Goal: Navigation & Orientation: Find specific page/section

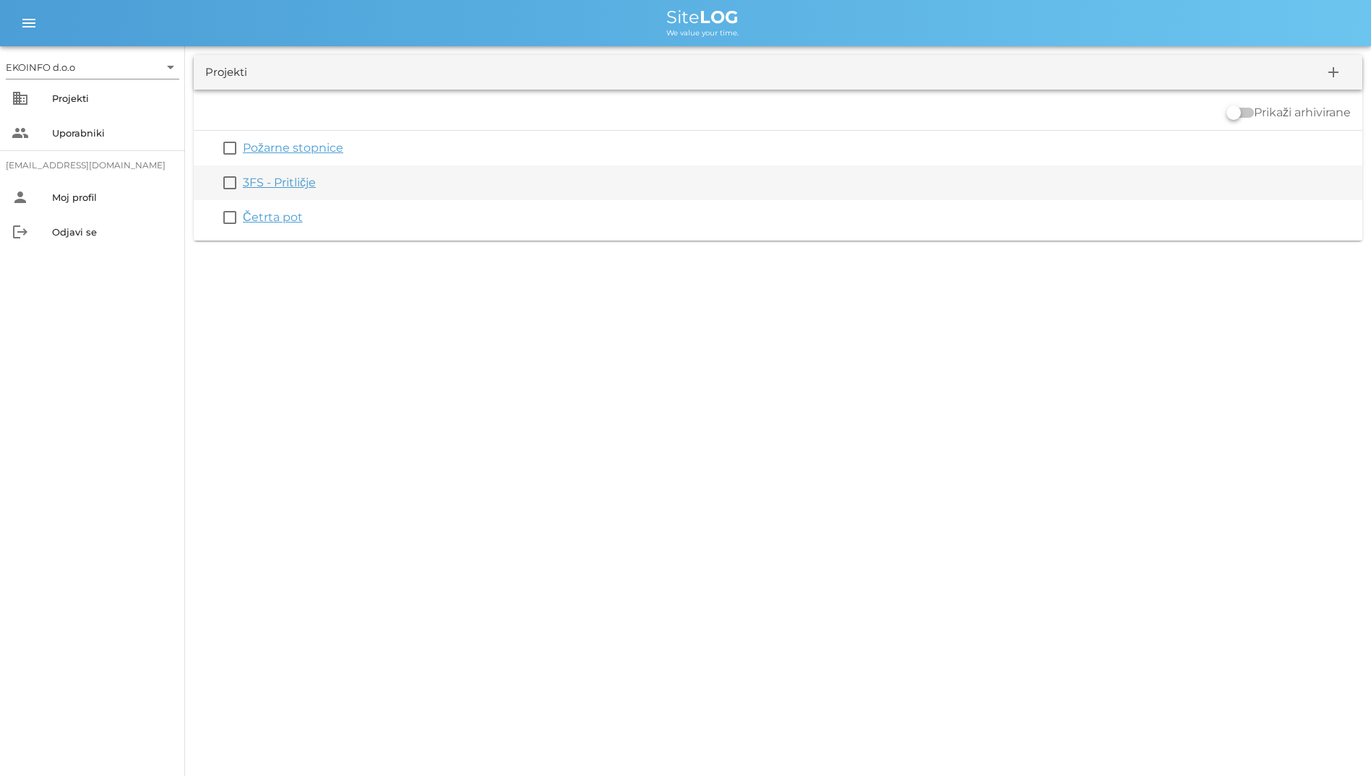
click at [319, 189] on div "3FS - Pritličje" at bounding box center [800, 182] width 1114 height 17
click at [281, 186] on link "3FS - Pritličje" at bounding box center [279, 183] width 73 height 14
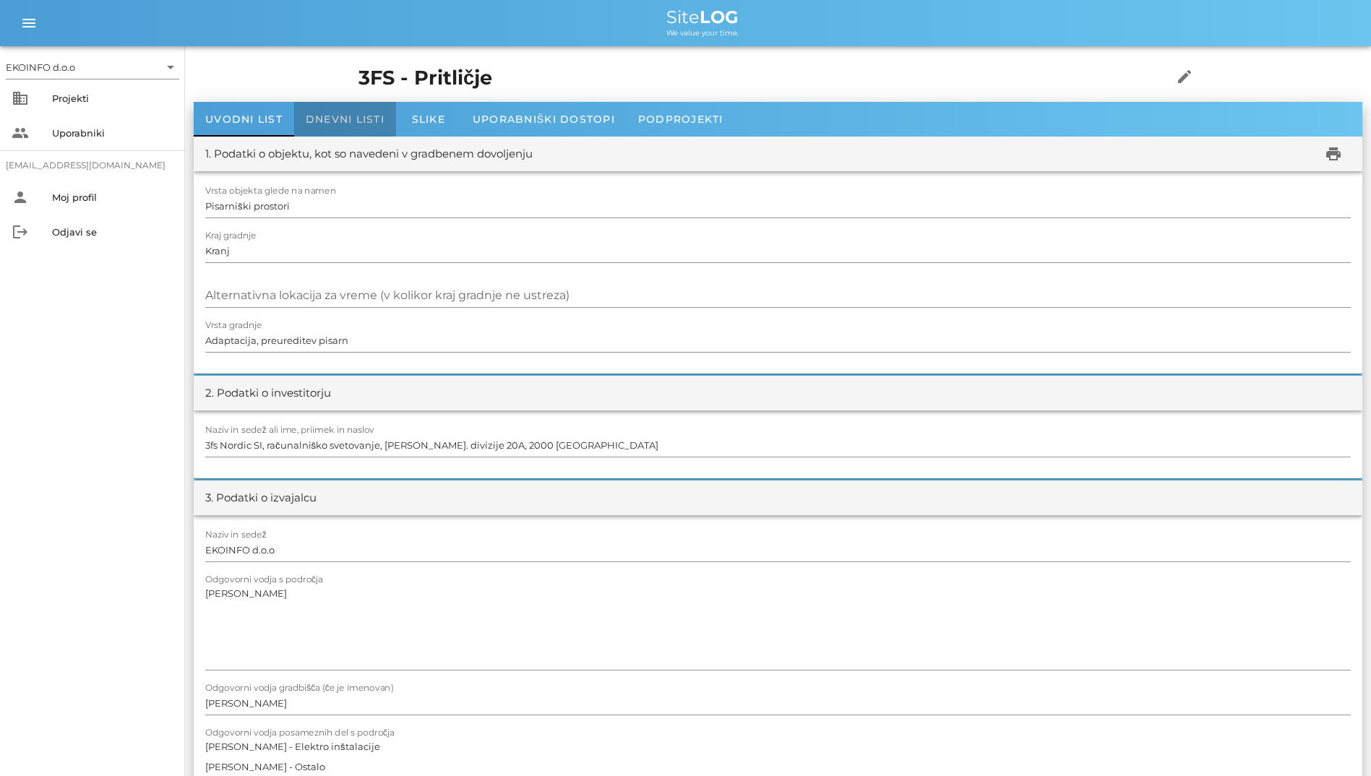
click at [343, 121] on span "Dnevni listi" at bounding box center [345, 119] width 79 height 13
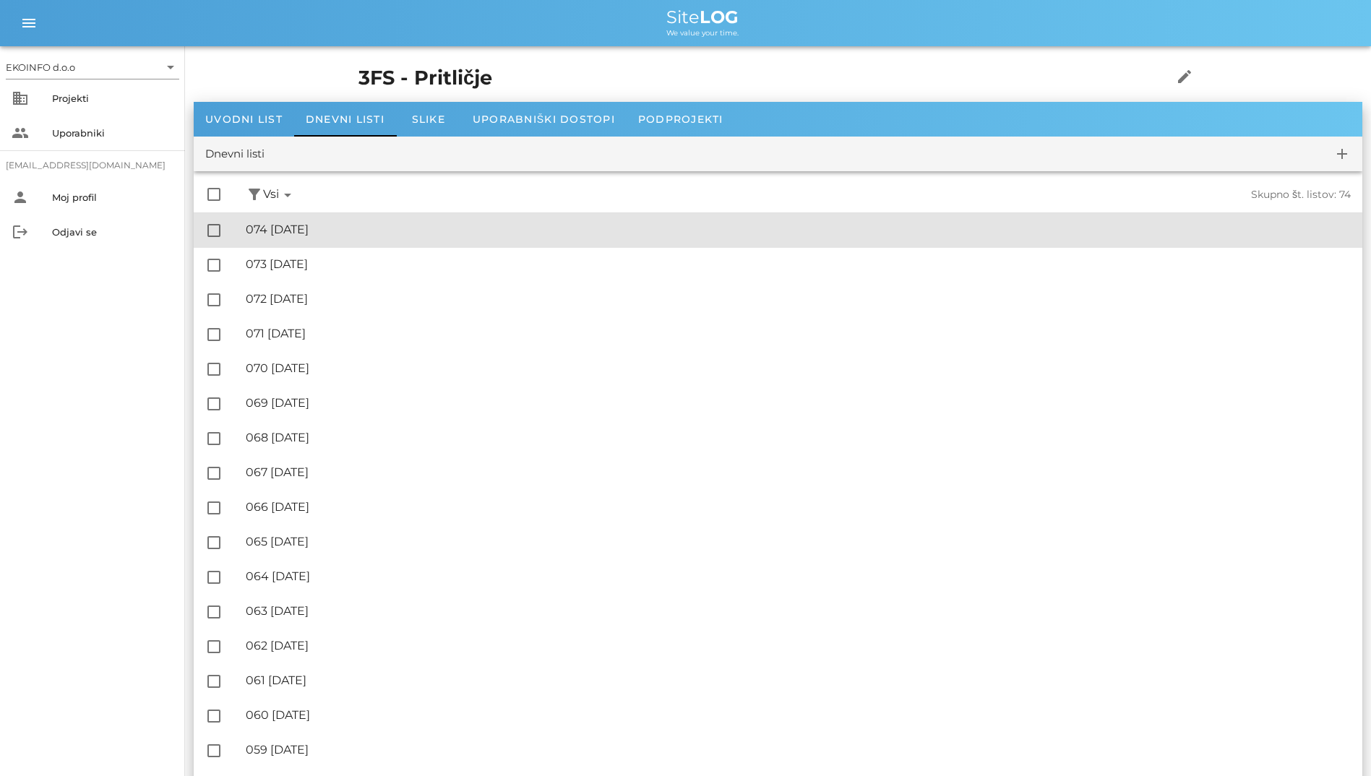
click at [306, 228] on div "🔏 074 [DATE]" at bounding box center [798, 230] width 1105 height 14
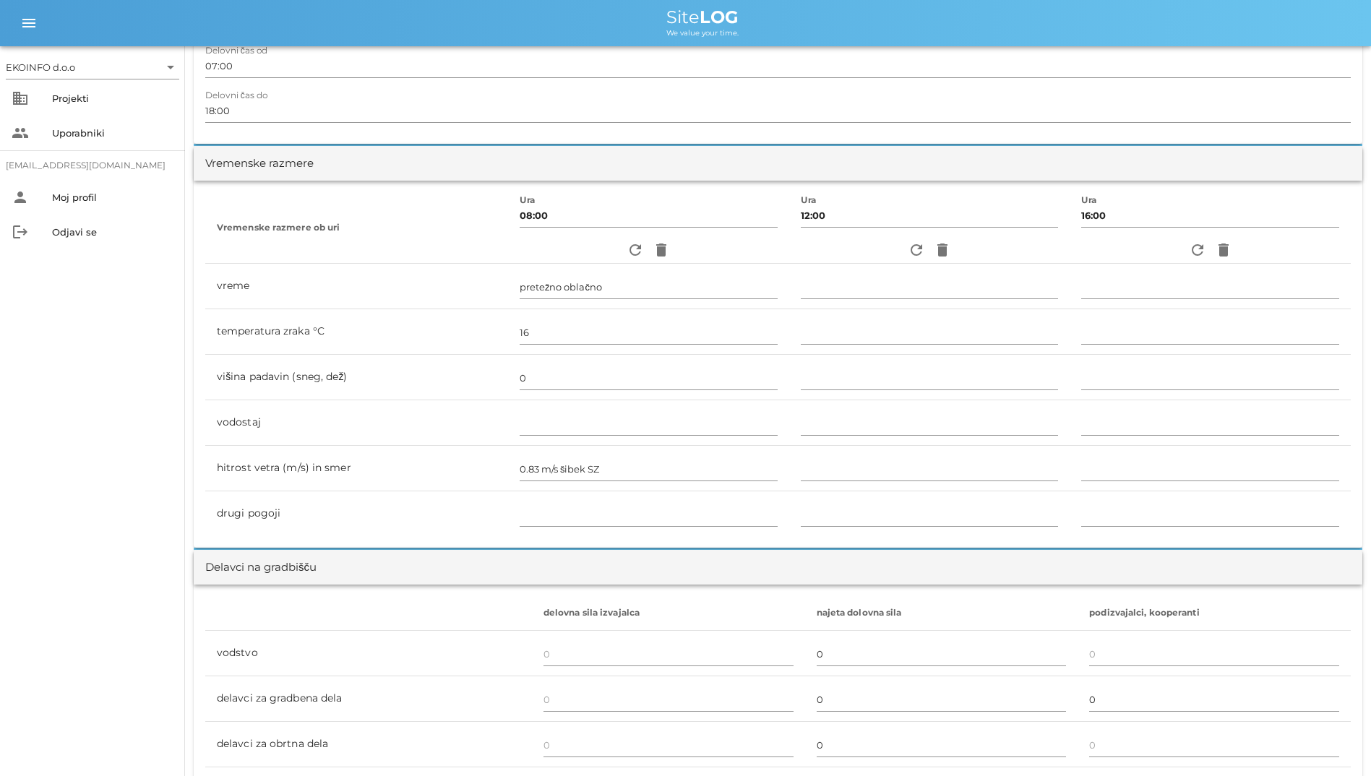
scroll to position [361, 0]
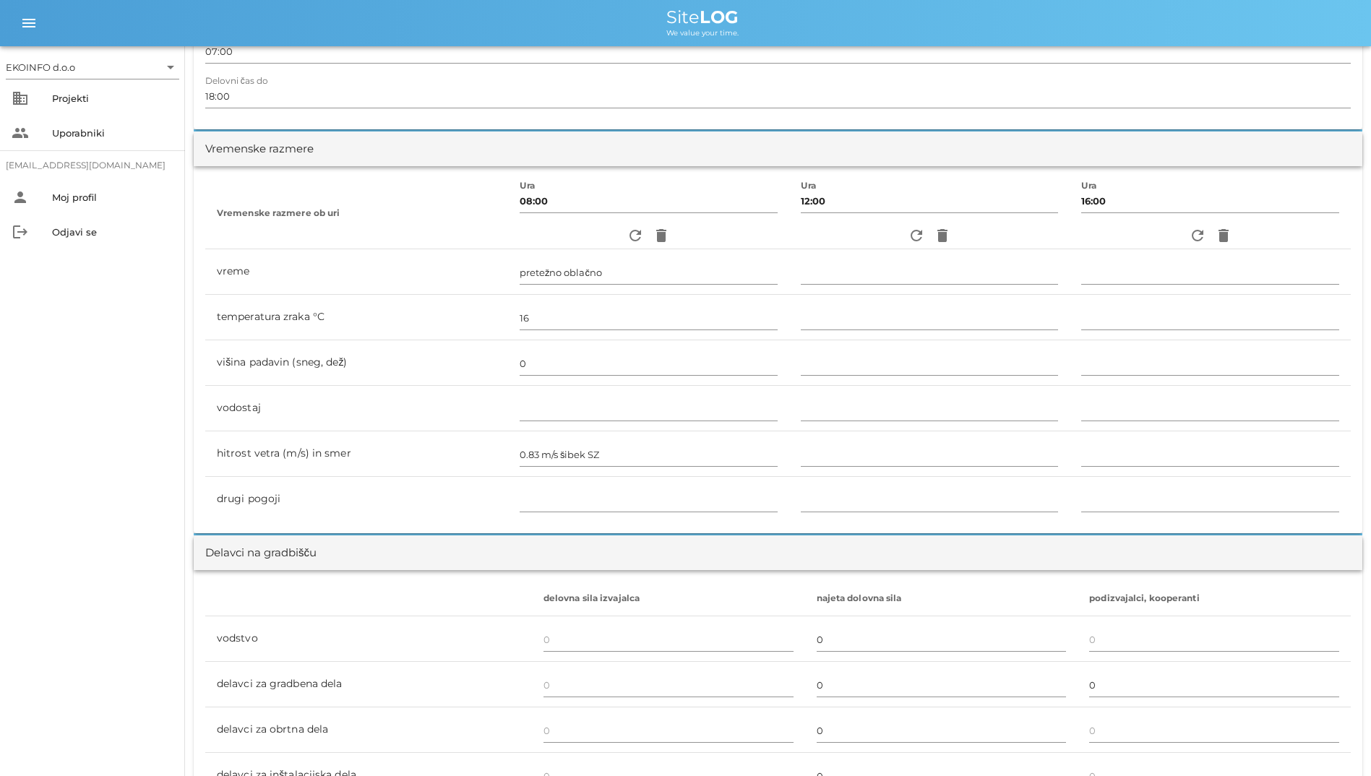
click at [896, 233] on div "refresh delete" at bounding box center [930, 236] width 258 height 26
click at [904, 233] on span "refresh" at bounding box center [917, 235] width 26 height 17
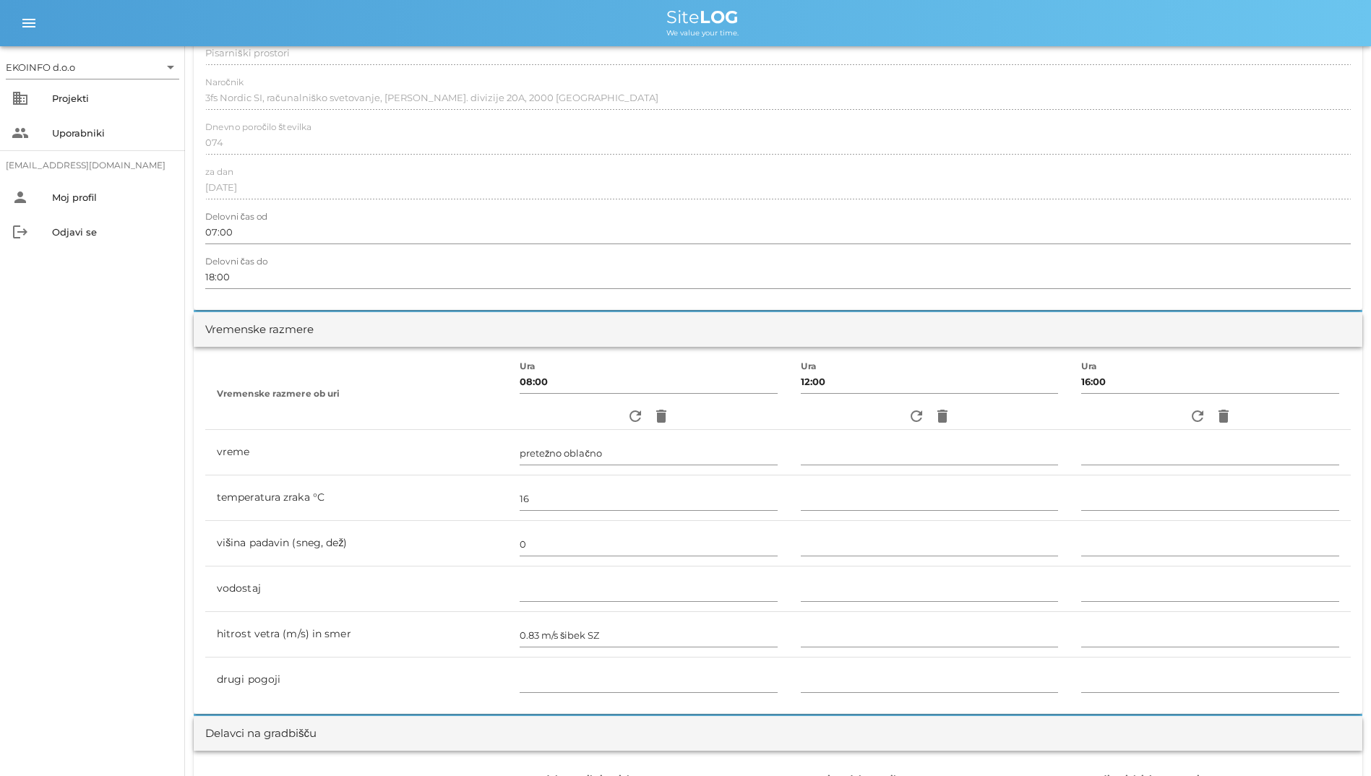
scroll to position [0, 0]
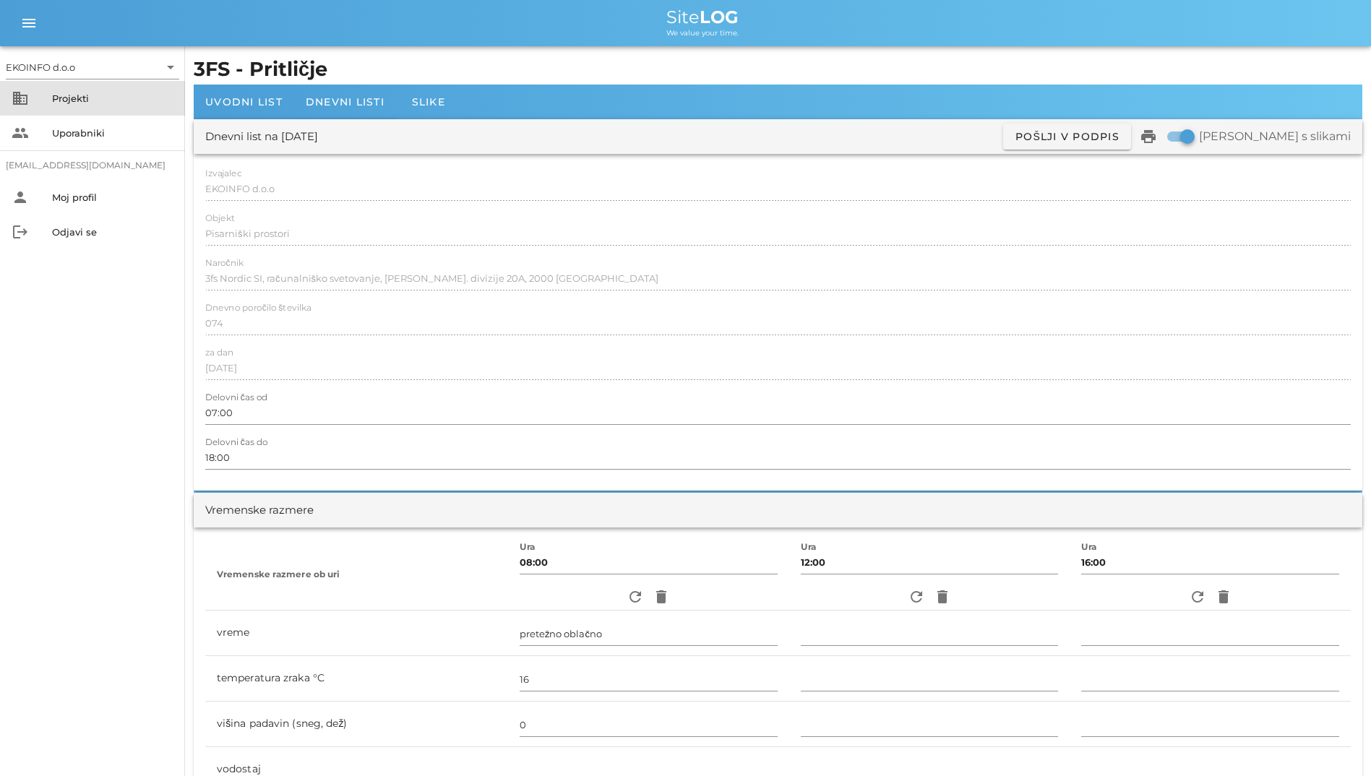
click at [90, 100] on div "Projekti" at bounding box center [112, 99] width 121 height 12
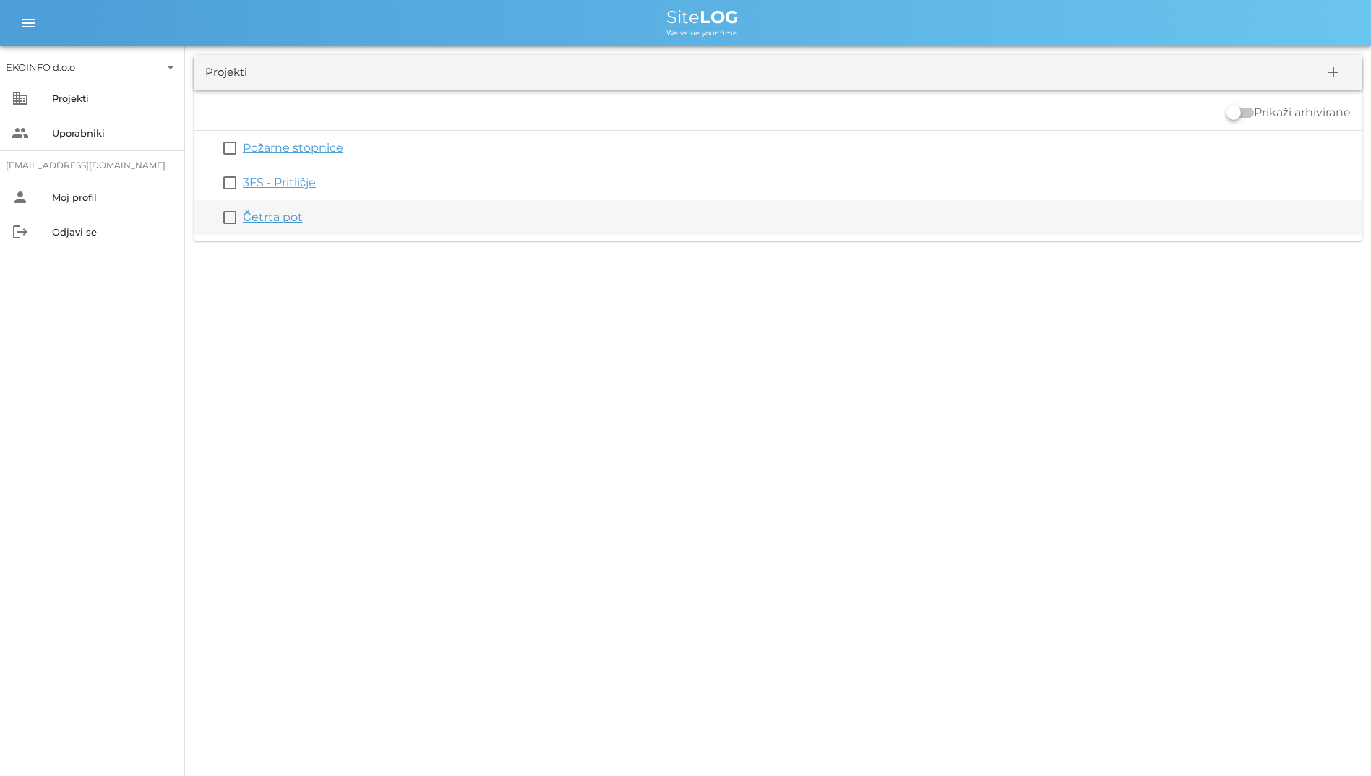
click at [259, 213] on link "Četrta pot" at bounding box center [273, 217] width 60 height 14
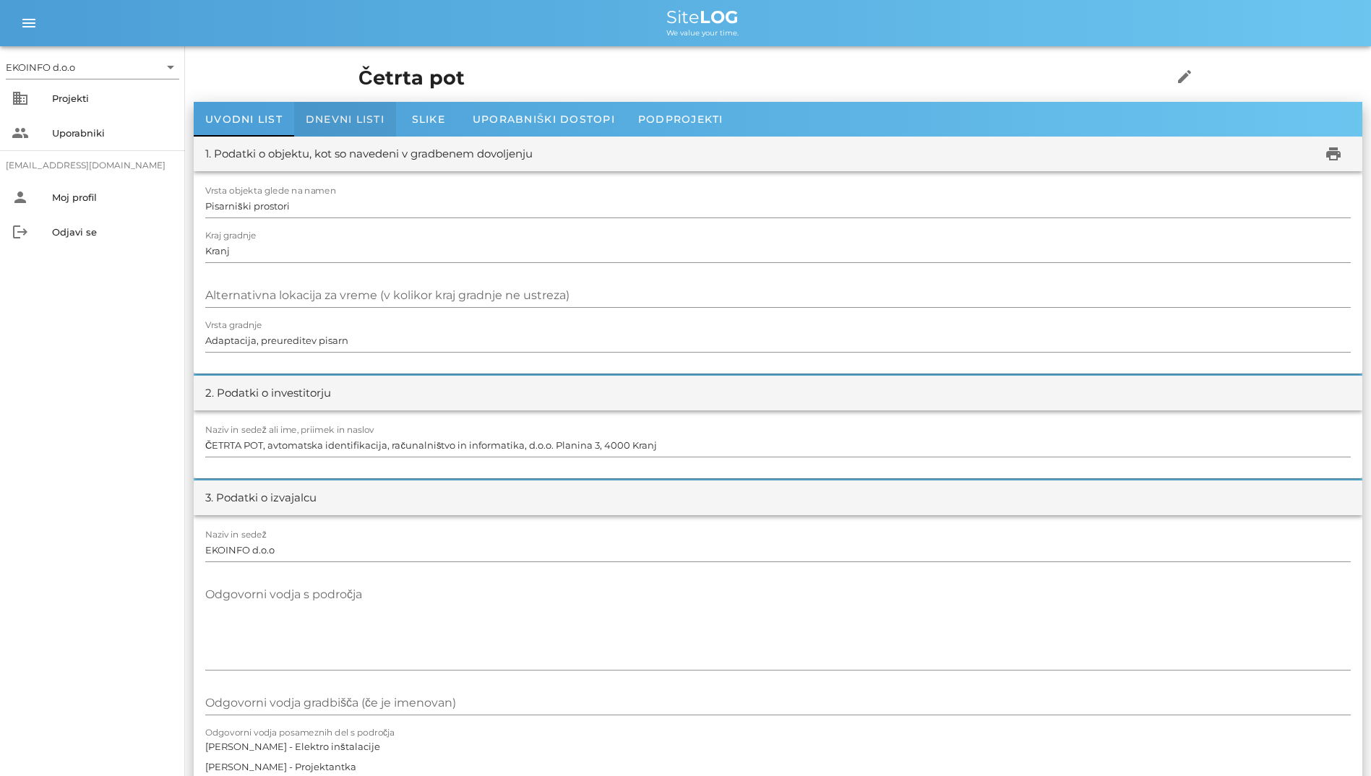
click at [361, 124] on span "Dnevni listi" at bounding box center [345, 119] width 79 height 13
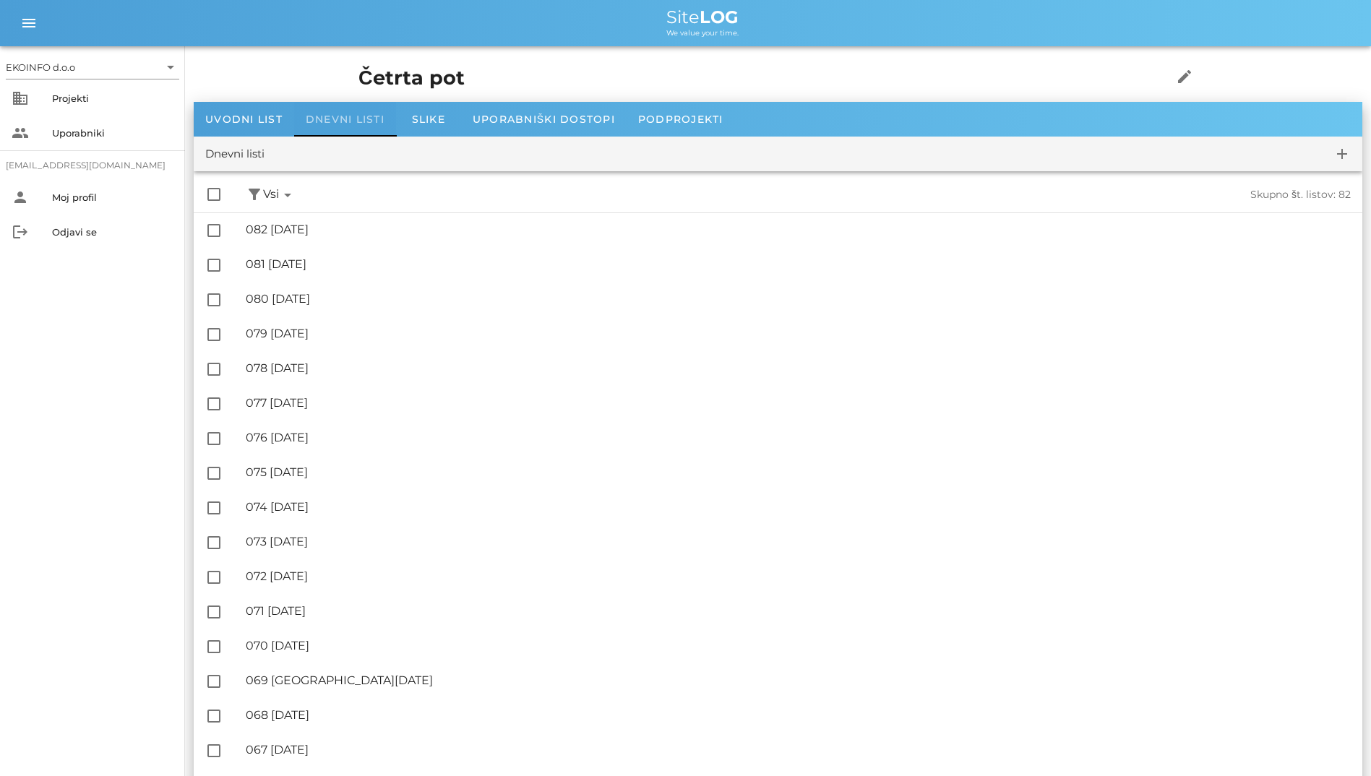
click at [353, 112] on div "Dnevni listi" at bounding box center [345, 119] width 102 height 35
click at [254, 126] on div "Uvodni list" at bounding box center [244, 119] width 100 height 35
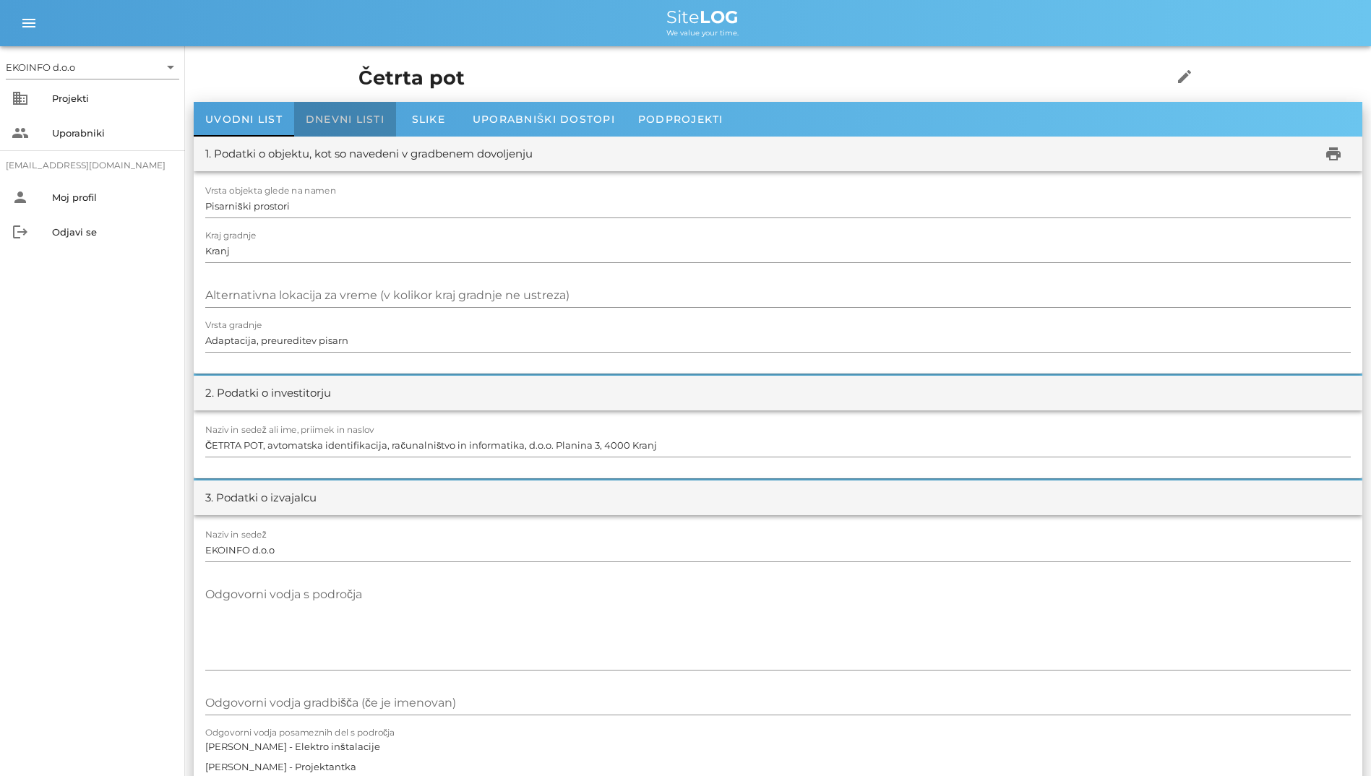
click at [333, 107] on div "Dnevni listi" at bounding box center [345, 119] width 102 height 35
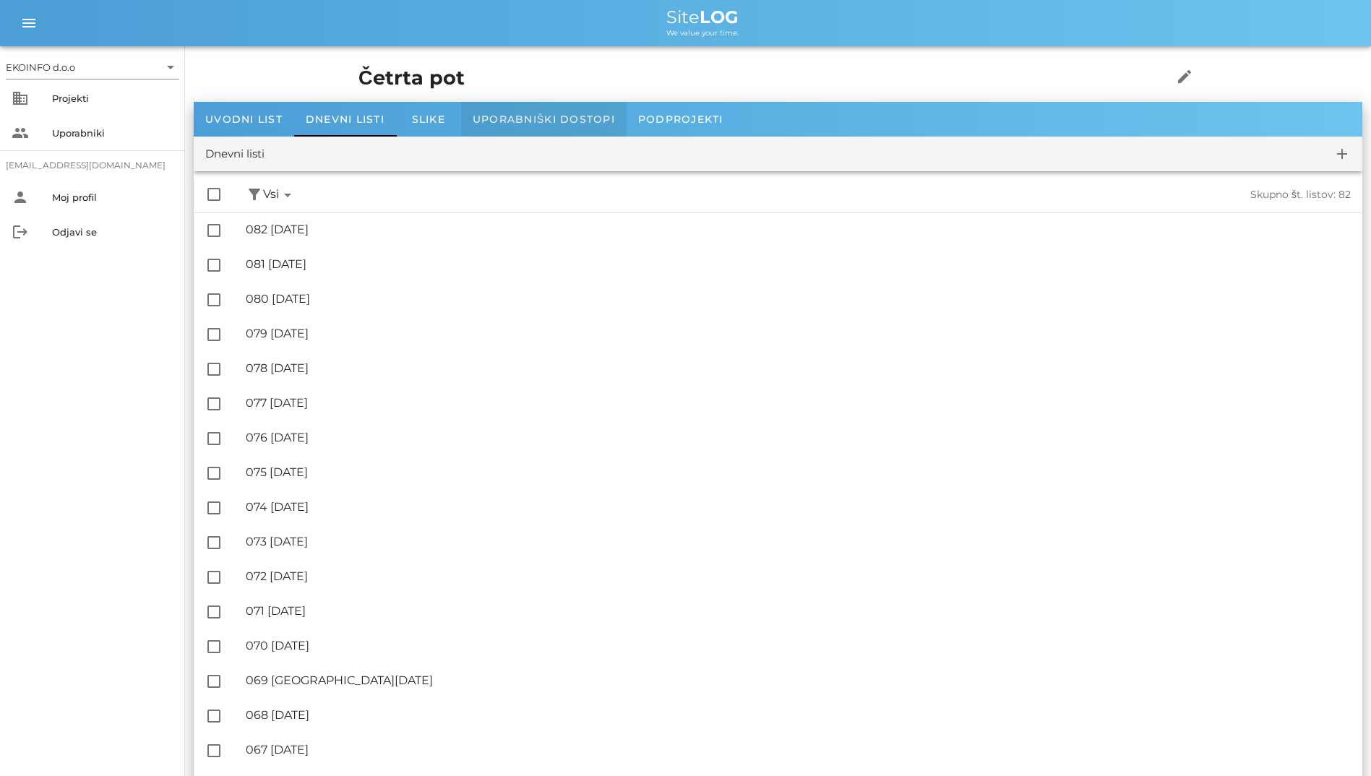
click at [554, 123] on span "Uporabniški dostopi" at bounding box center [544, 119] width 142 height 13
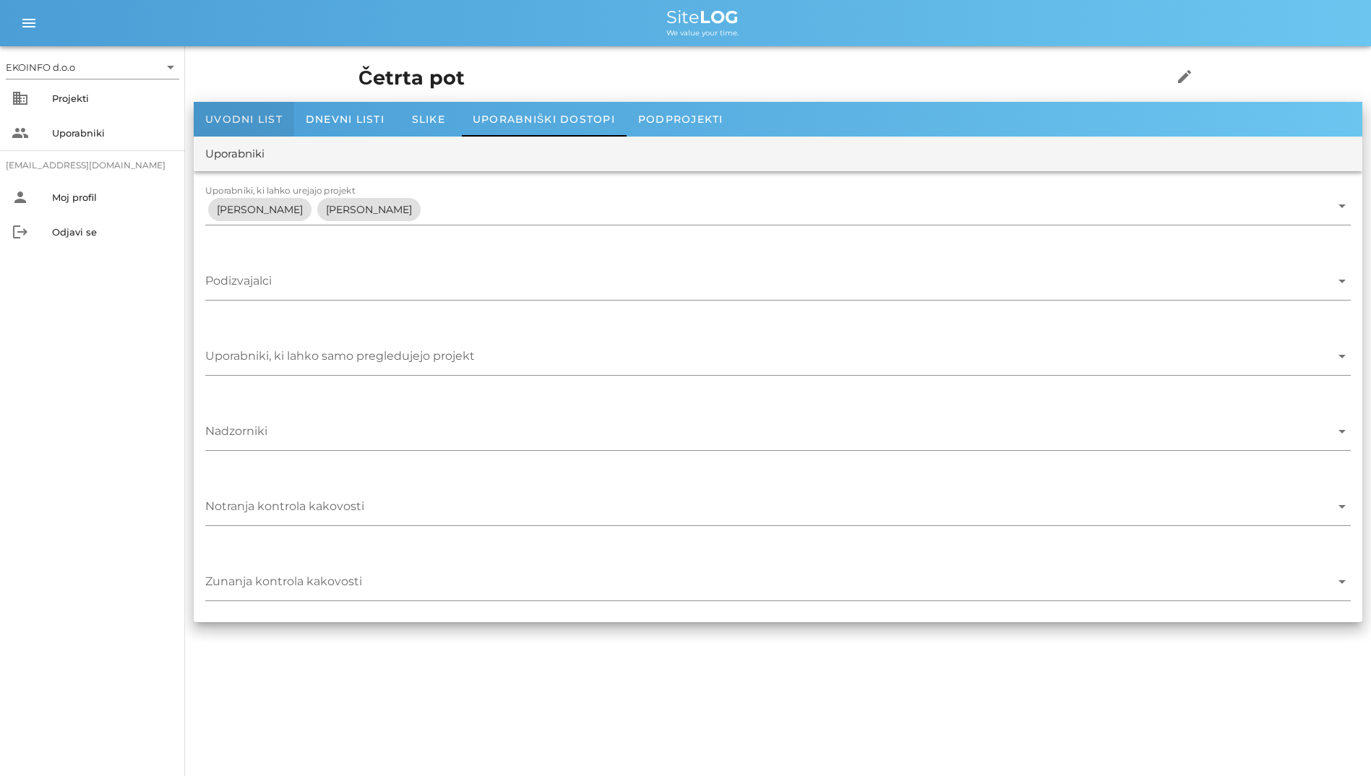
click at [241, 121] on span "Uvodni list" at bounding box center [243, 119] width 77 height 13
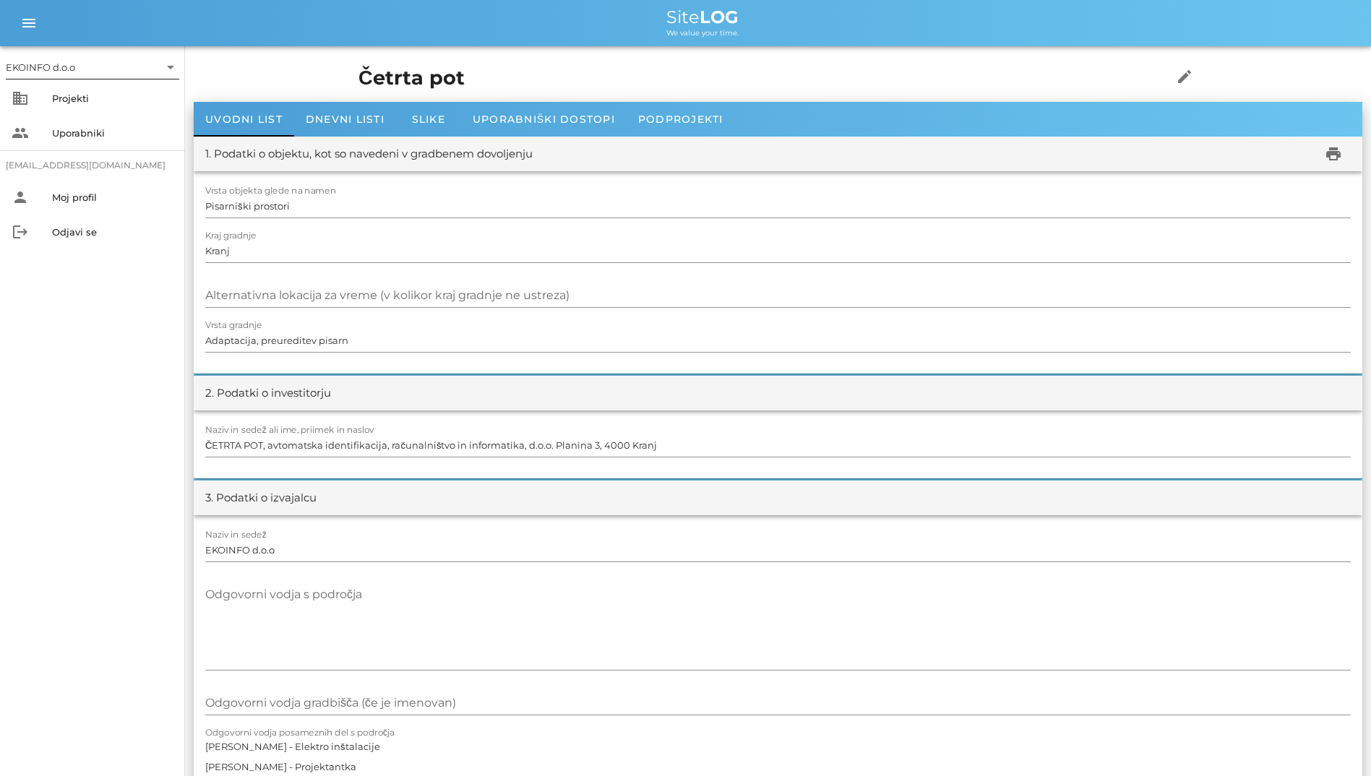
click at [65, 76] on div "EKOINFO d.o.o" at bounding box center [82, 67] width 153 height 23
click at [82, 90] on div "EKOINFO d.o.o" at bounding box center [95, 78] width 150 height 31
click at [80, 100] on div "Projekti" at bounding box center [112, 99] width 121 height 12
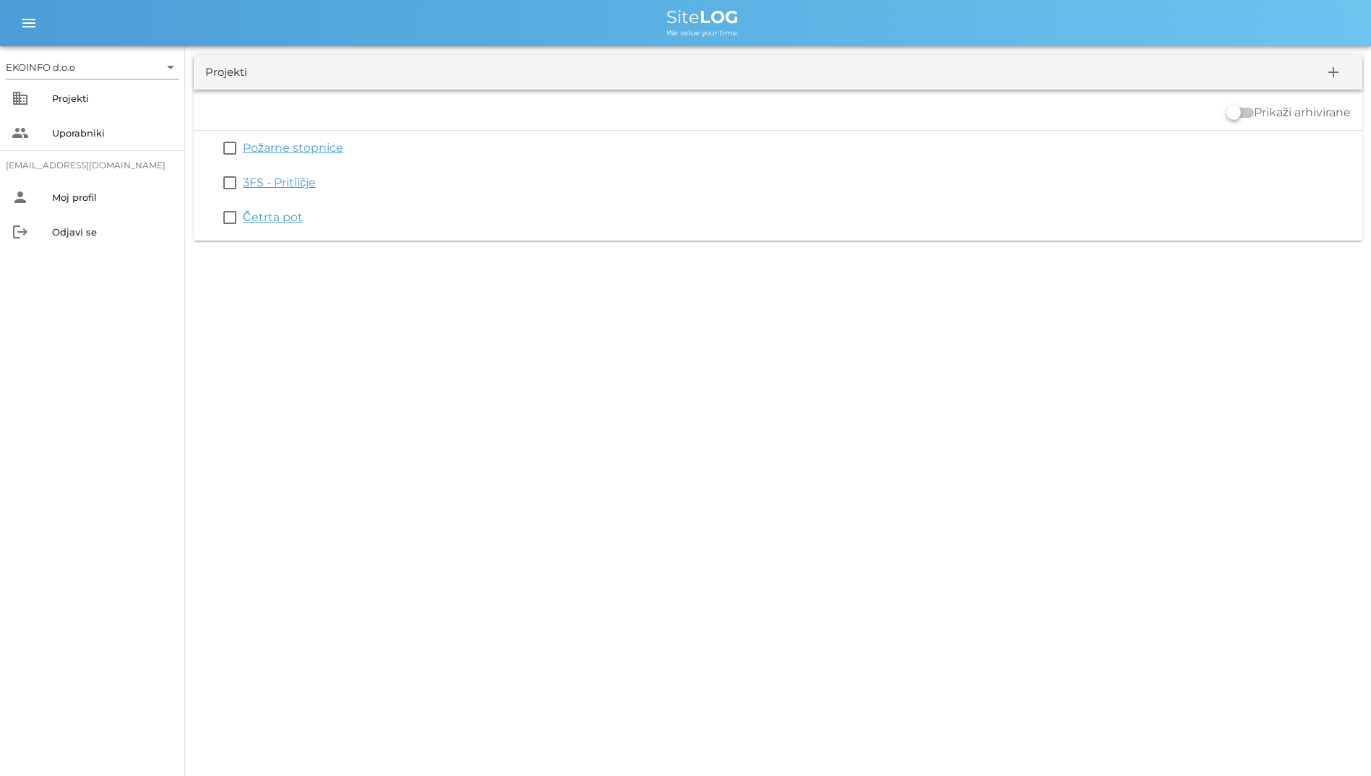
click at [1003, 319] on div "EKOINFO d.o.o arrow_drop_down business Projekti people Uporabniki [EMAIL_ADDRES…" at bounding box center [685, 388] width 1371 height 776
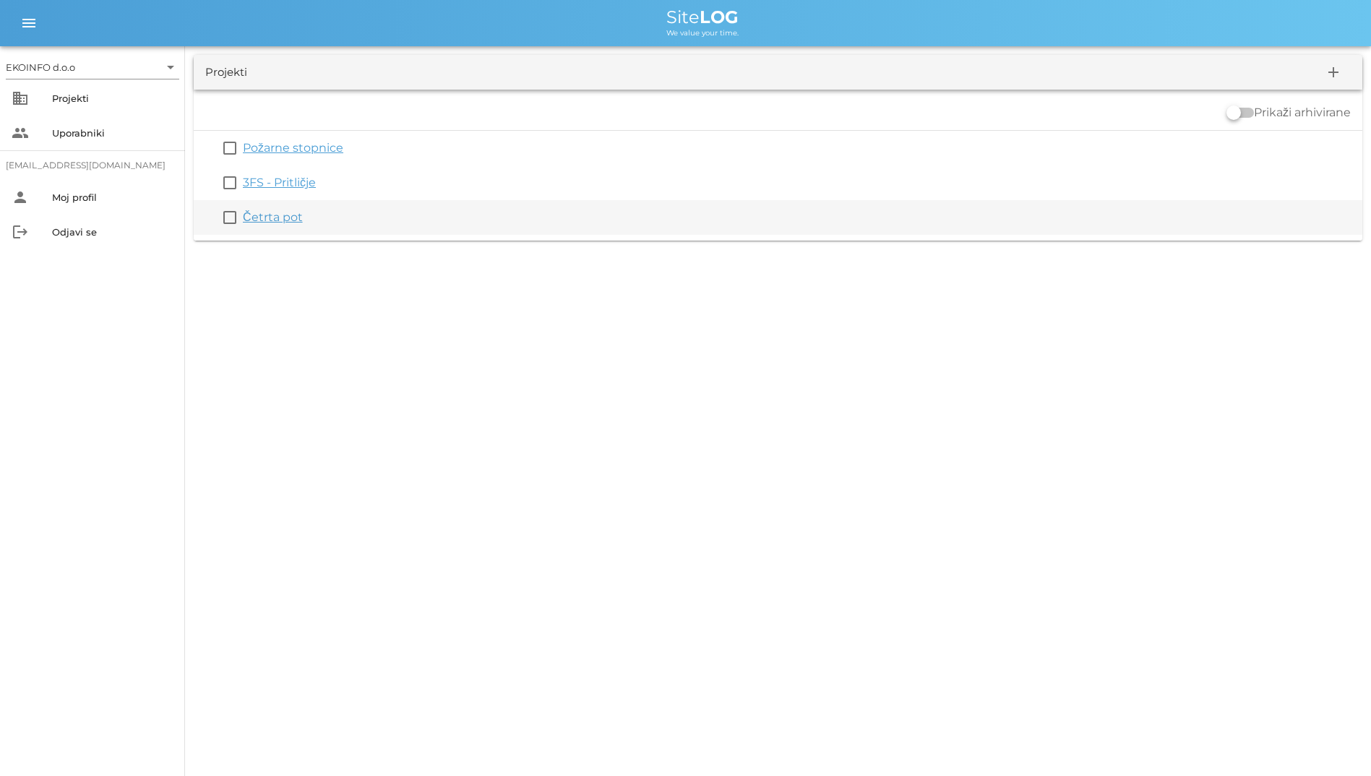
click at [276, 220] on link "Četrta pot" at bounding box center [273, 217] width 60 height 14
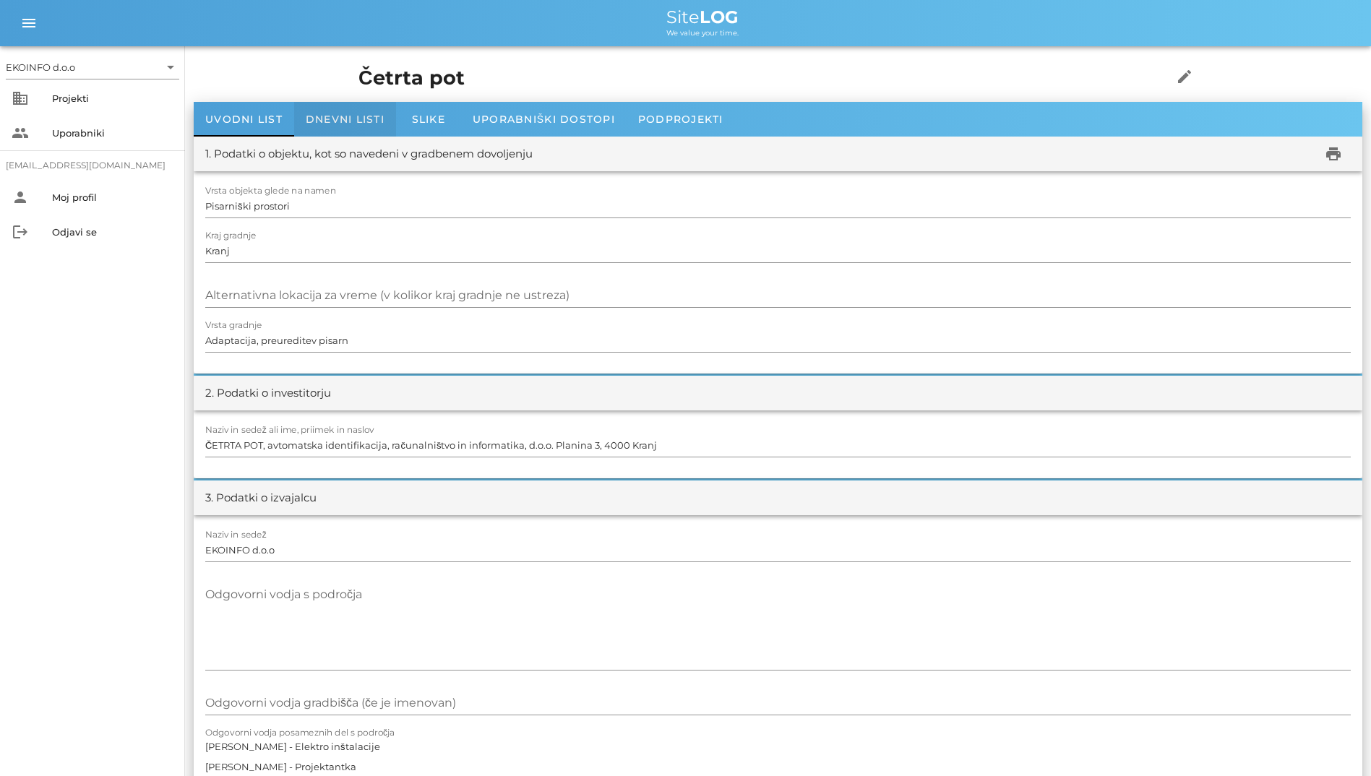
click at [370, 125] on span "Dnevni listi" at bounding box center [345, 119] width 79 height 13
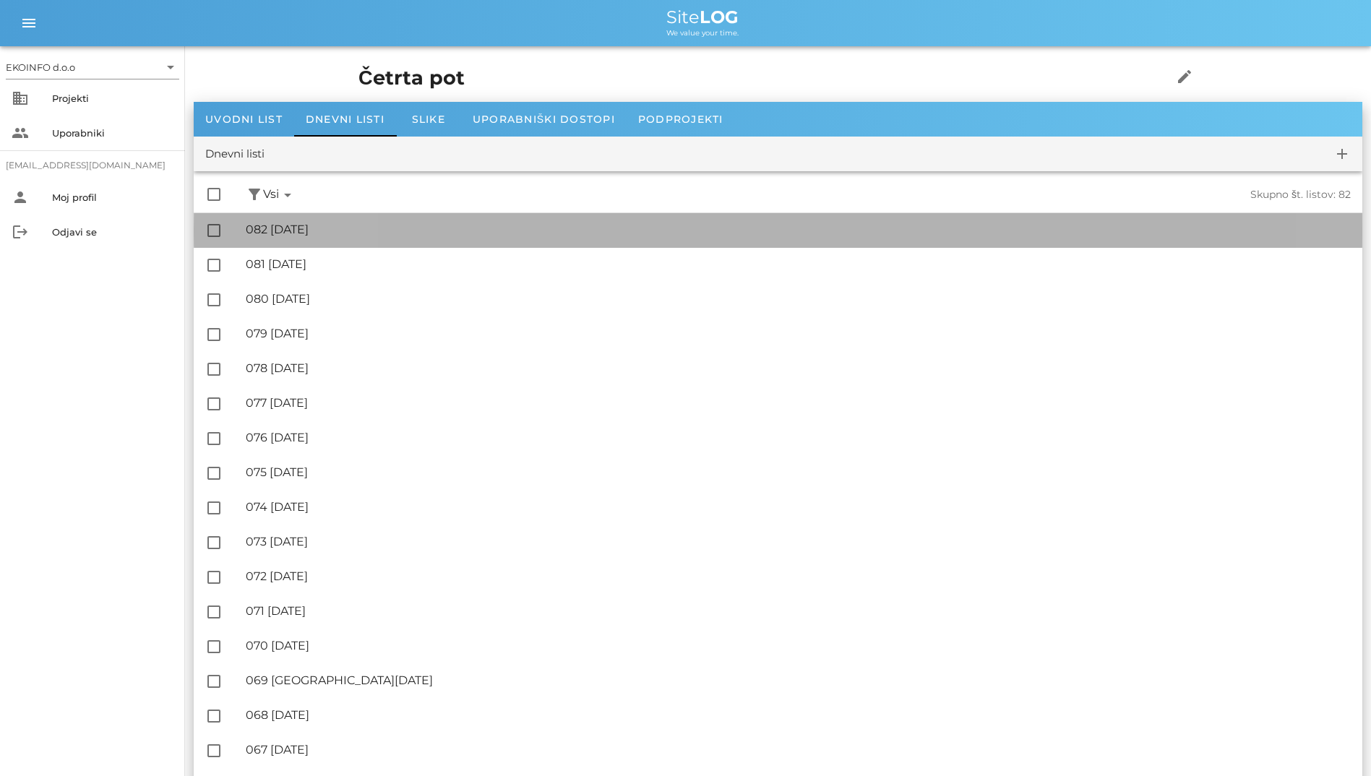
click at [341, 233] on div "🔏 082 [DATE]" at bounding box center [798, 230] width 1105 height 14
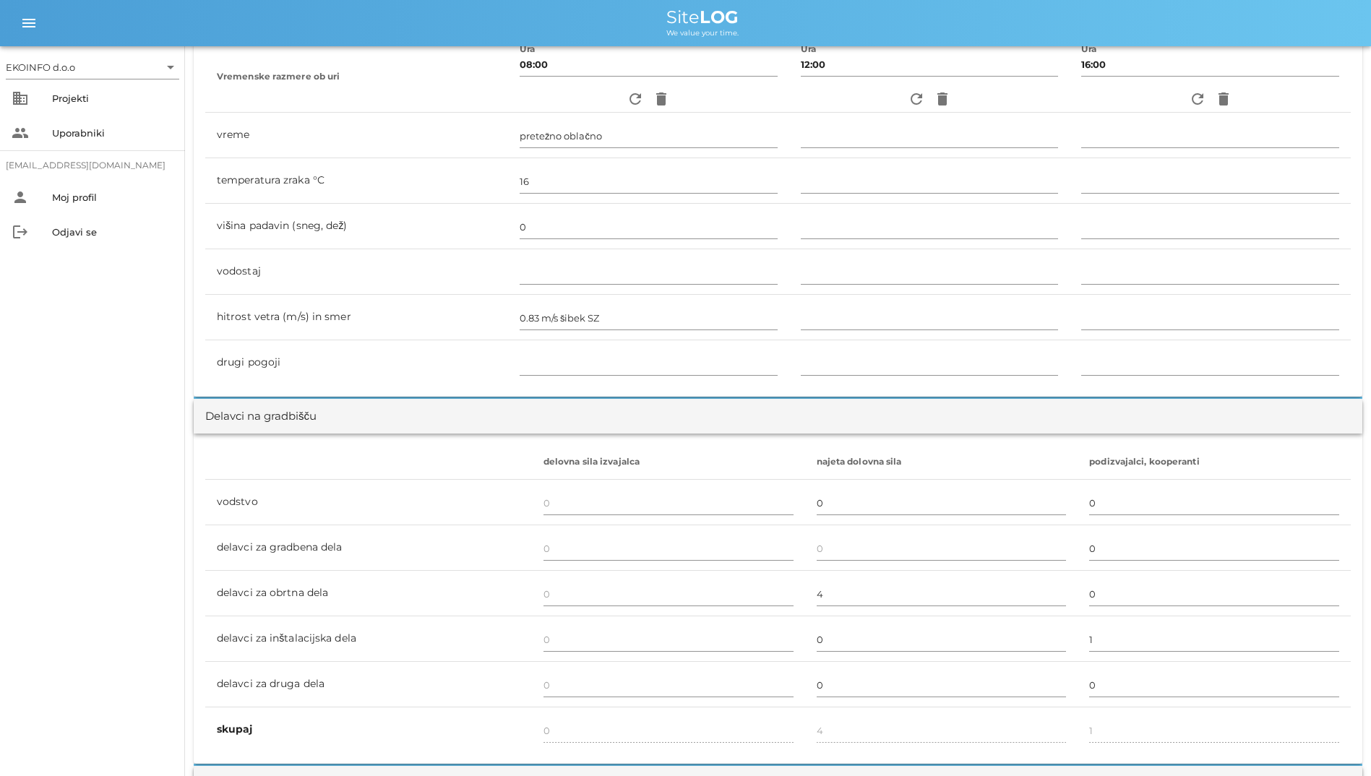
scroll to position [506, 0]
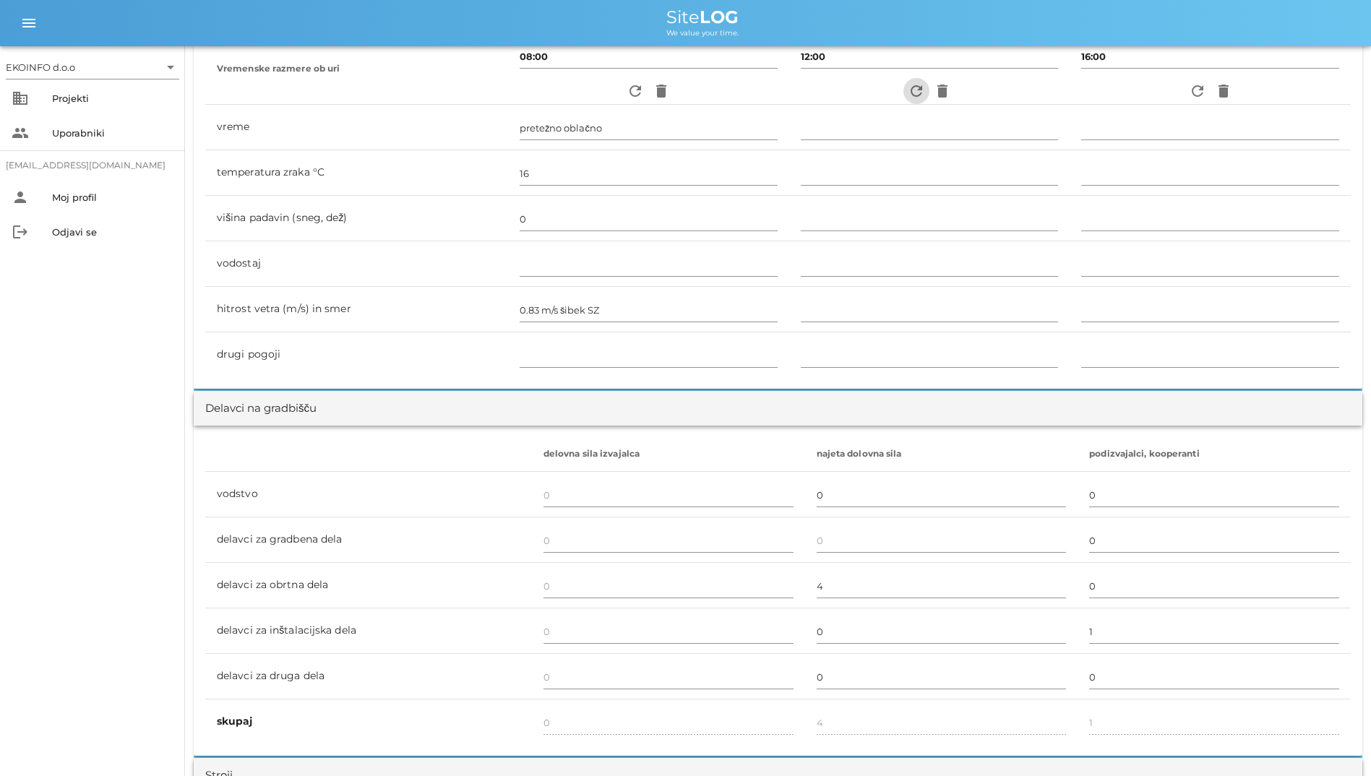
click at [913, 98] on icon "refresh" at bounding box center [916, 90] width 17 height 17
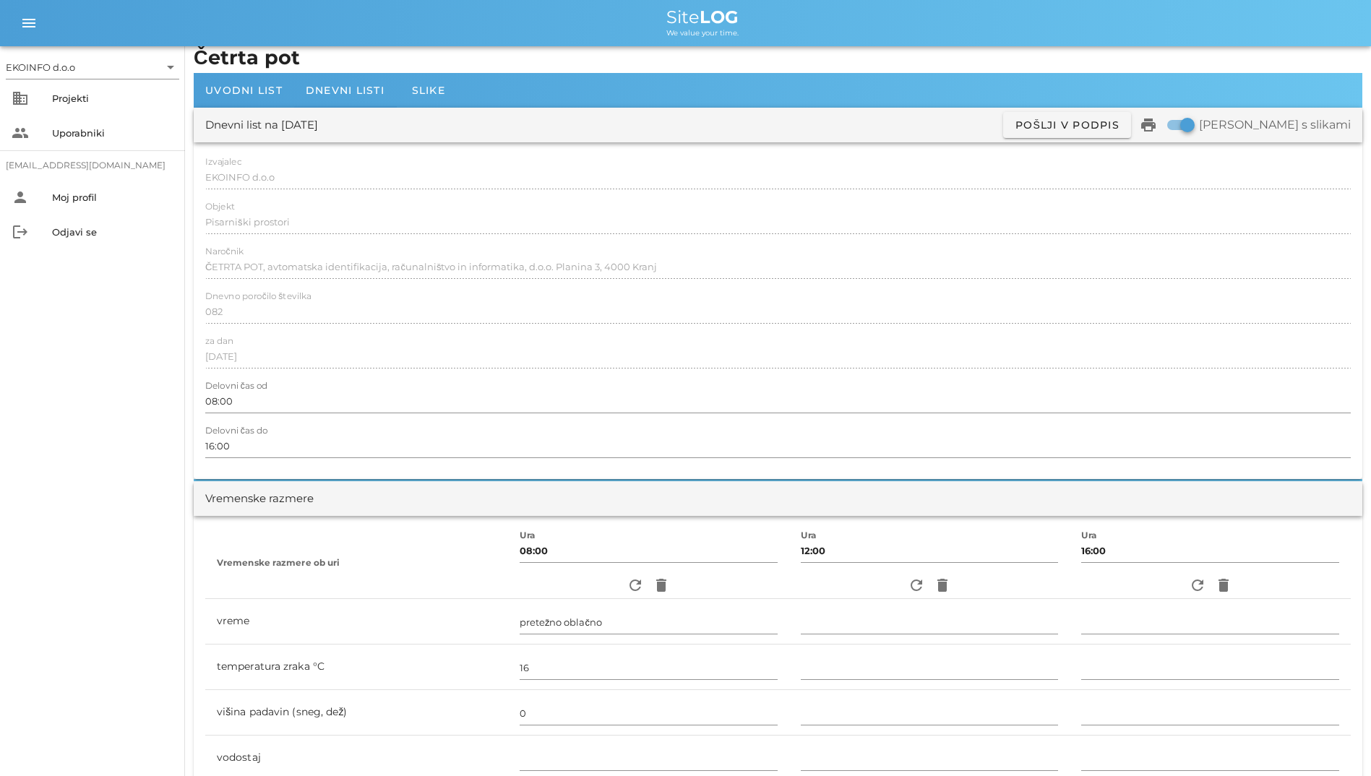
scroll to position [0, 0]
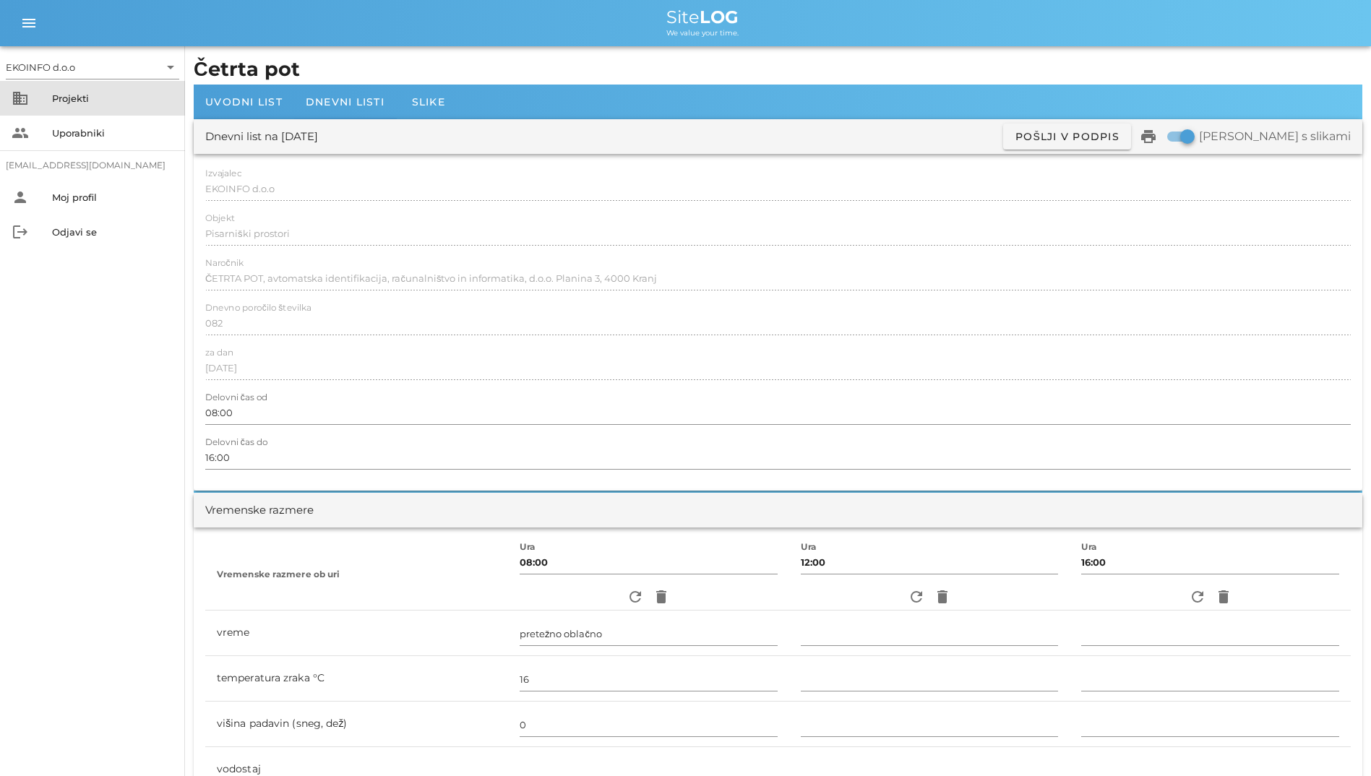
click at [41, 98] on div "business Projekti" at bounding box center [92, 98] width 185 height 35
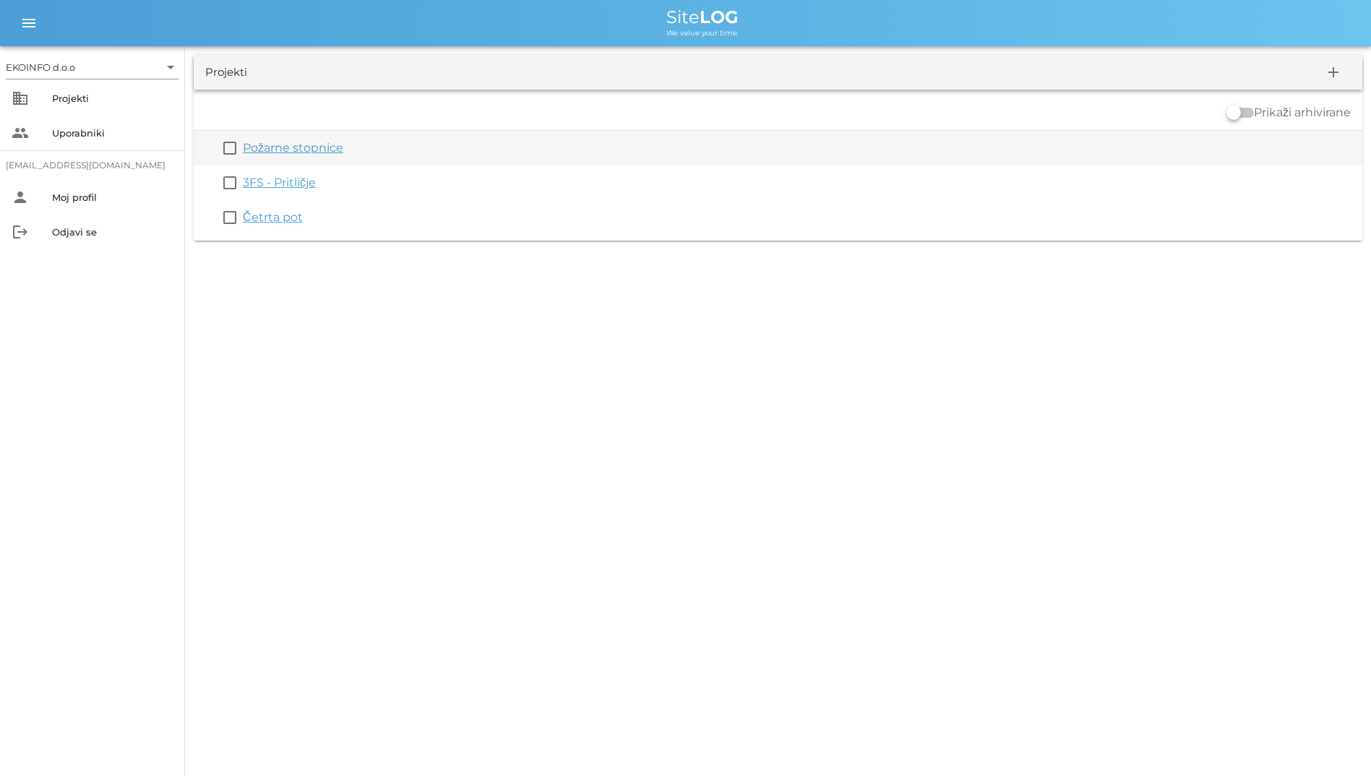
click at [325, 146] on link "Požarne stopnice" at bounding box center [293, 148] width 100 height 14
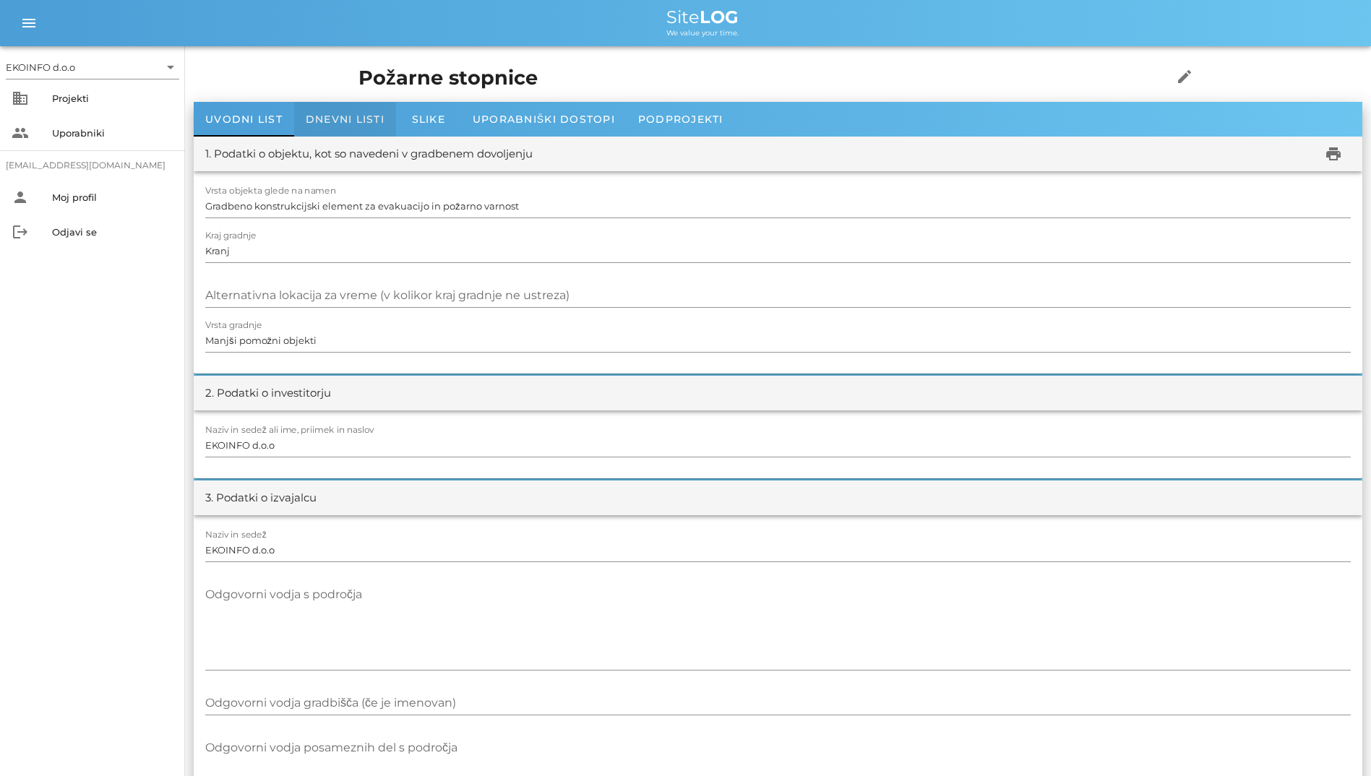
click at [372, 126] on div "Dnevni listi" at bounding box center [345, 119] width 102 height 35
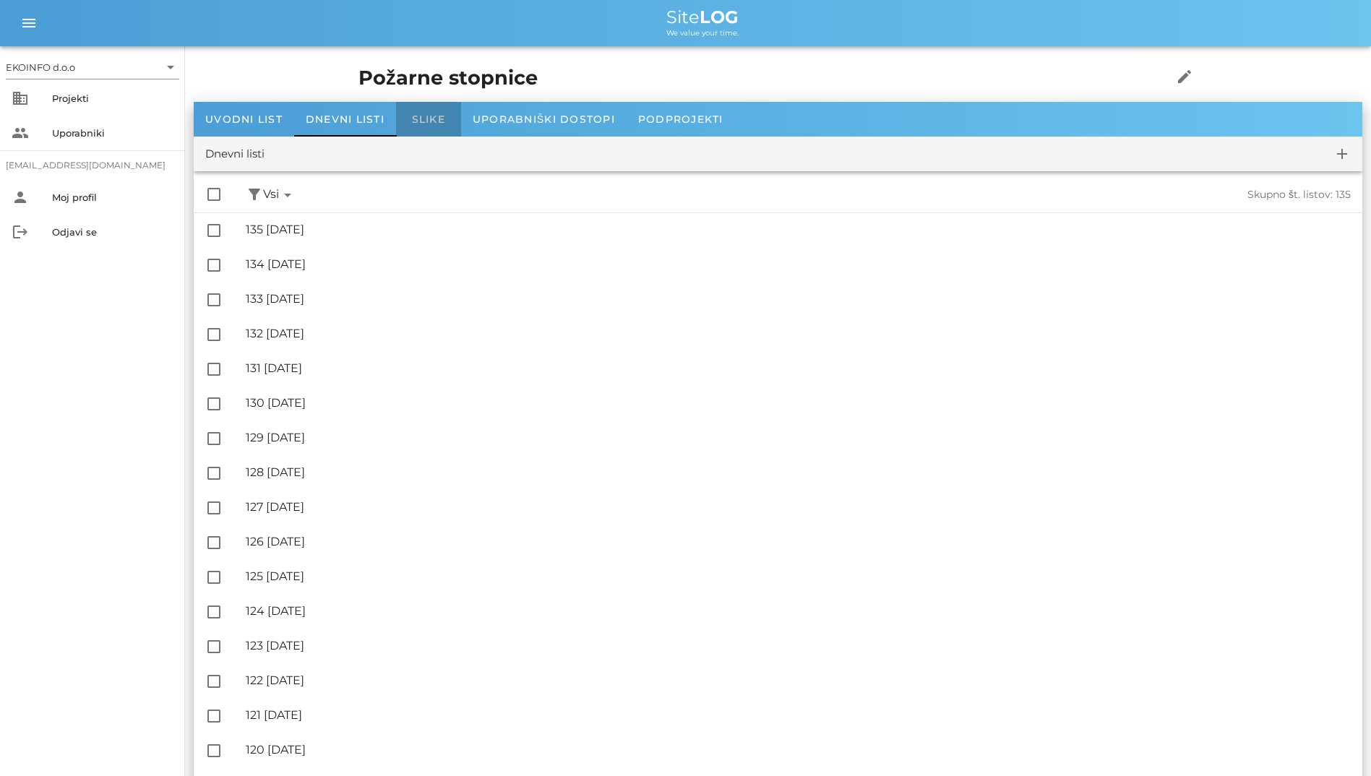
click at [421, 121] on span "Slike" at bounding box center [428, 119] width 33 height 13
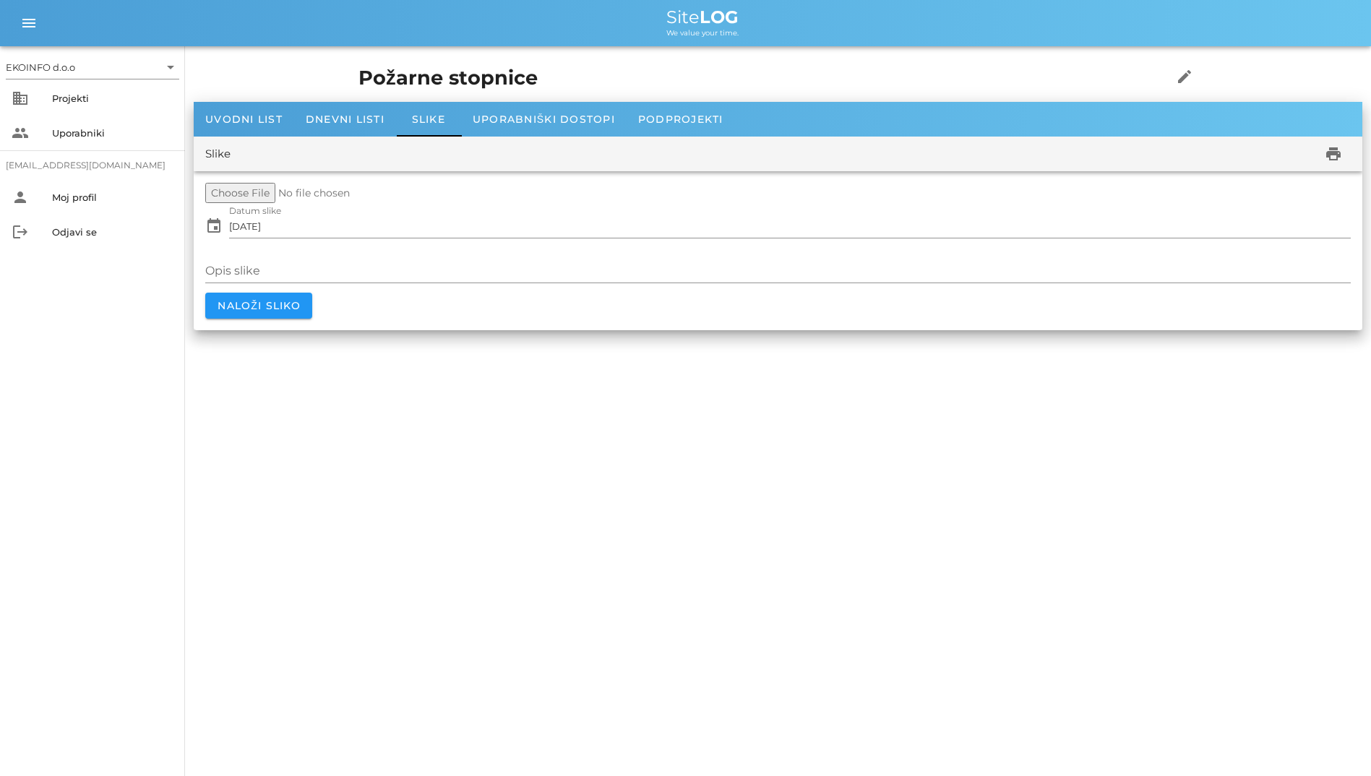
click at [481, 96] on div "Požarne stopnice edit" at bounding box center [778, 78] width 857 height 47
click at [525, 141] on div "Slike print" at bounding box center [778, 154] width 1169 height 35
drag, startPoint x: 534, startPoint y: 126, endPoint x: 549, endPoint y: 258, distance: 132.4
click at [549, 258] on div "Uvodni list Dnevni listi Slike Uporabniški dostopi Podprojekti 1. Podatki o obj…" at bounding box center [778, 216] width 1169 height 228
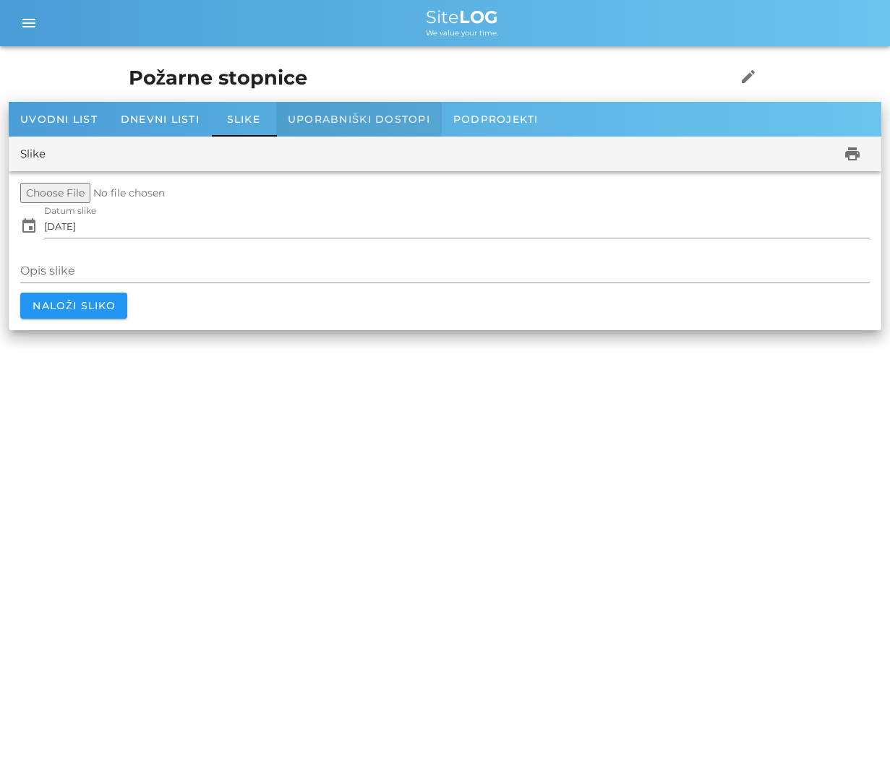
drag, startPoint x: 278, startPoint y: 119, endPoint x: 1085, endPoint y: 290, distance: 824.5
click at [890, 290] on html "EKOINFO d.o.o arrow_drop_down business Projekti people Uporabniki [EMAIL_ADDRES…" at bounding box center [445, 388] width 890 height 776
drag, startPoint x: 557, startPoint y: 113, endPoint x: 407, endPoint y: 221, distance: 184.4
click at [407, 221] on div "Uvodni list Dnevni listi Slike Uporabniški dostopi Podprojekti 1. Podatki o obj…" at bounding box center [445, 216] width 872 height 228
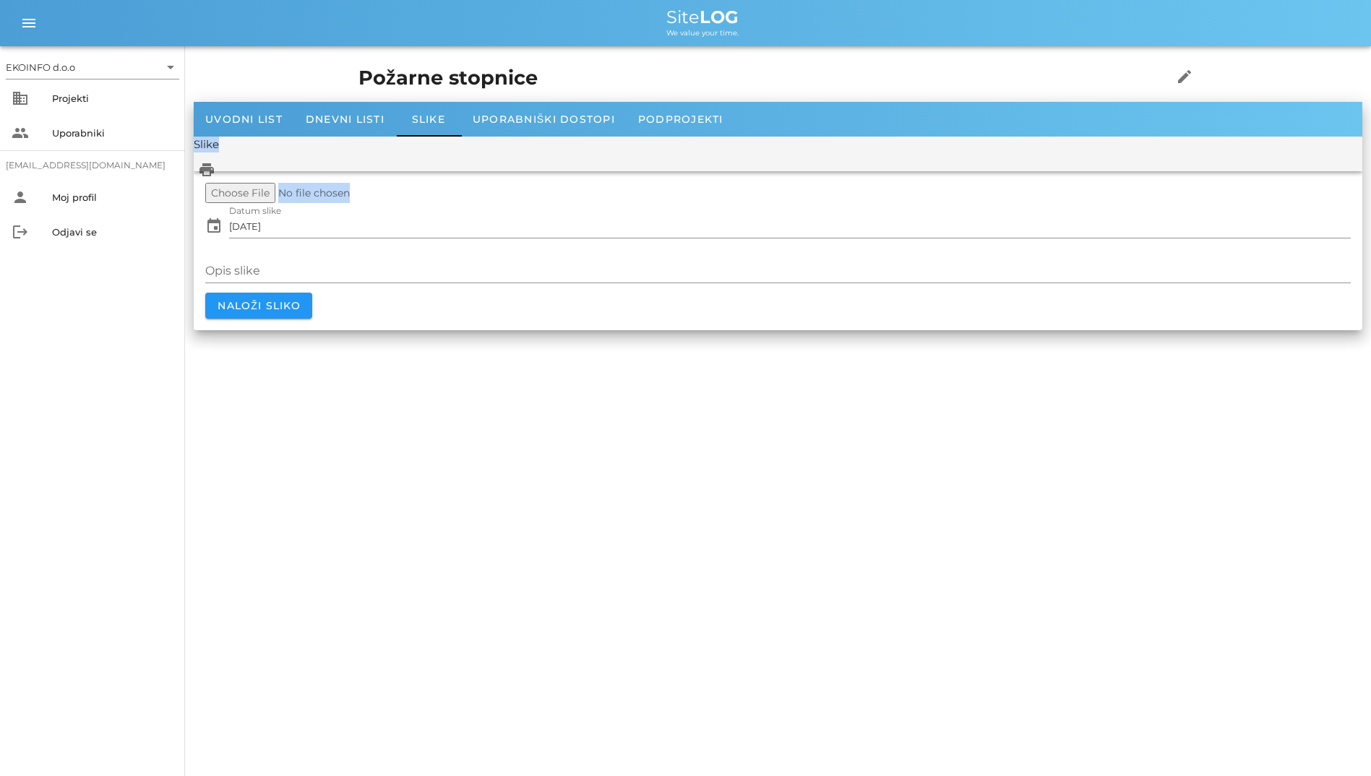
click at [245, 157] on div "print" at bounding box center [778, 170] width 1169 height 35
click at [214, 142] on div "Slike" at bounding box center [778, 145] width 1169 height 17
drag, startPoint x: 210, startPoint y: 160, endPoint x: 1000, endPoint y: 160, distance: 790.1
click at [1000, 160] on div "print" at bounding box center [778, 170] width 1169 height 35
click at [207, 134] on div "Uvodni list" at bounding box center [244, 119] width 100 height 35
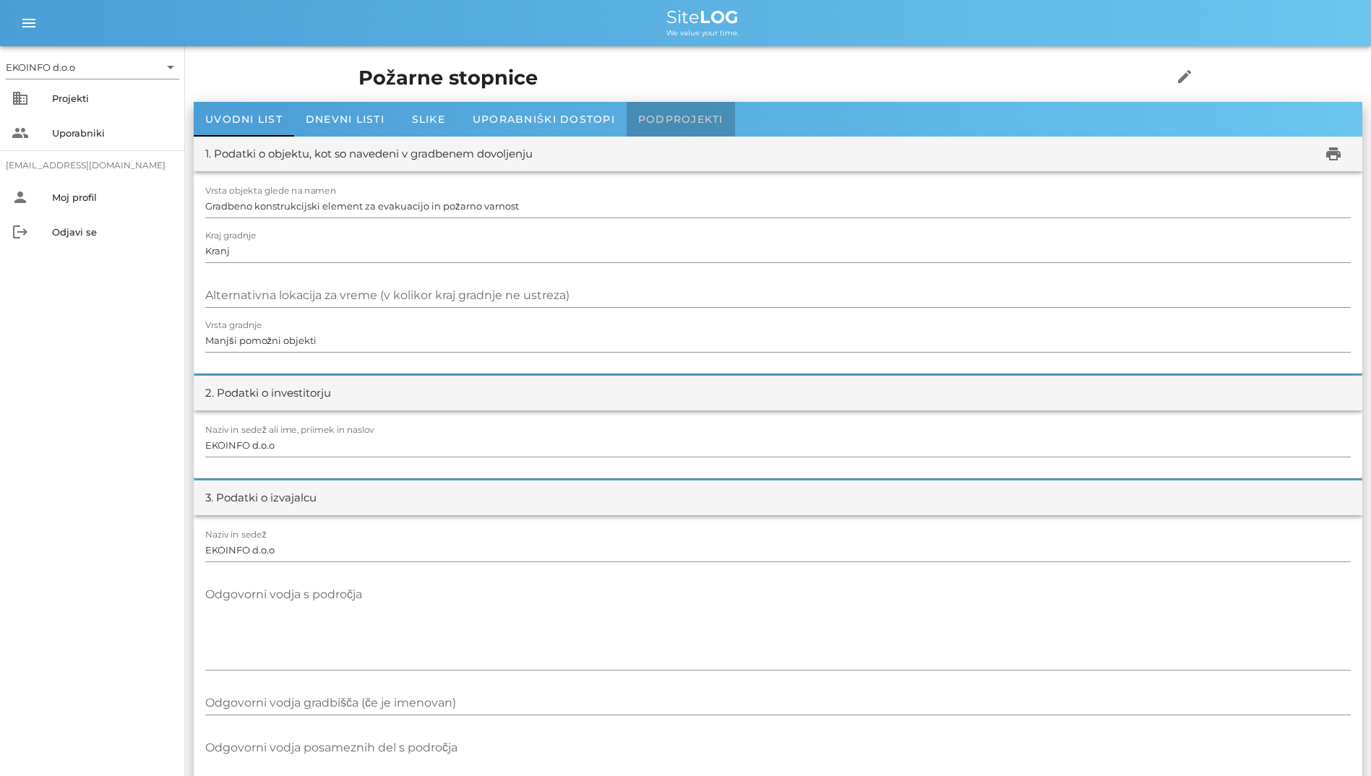
click at [711, 118] on span "Podprojekti" at bounding box center [680, 119] width 85 height 13
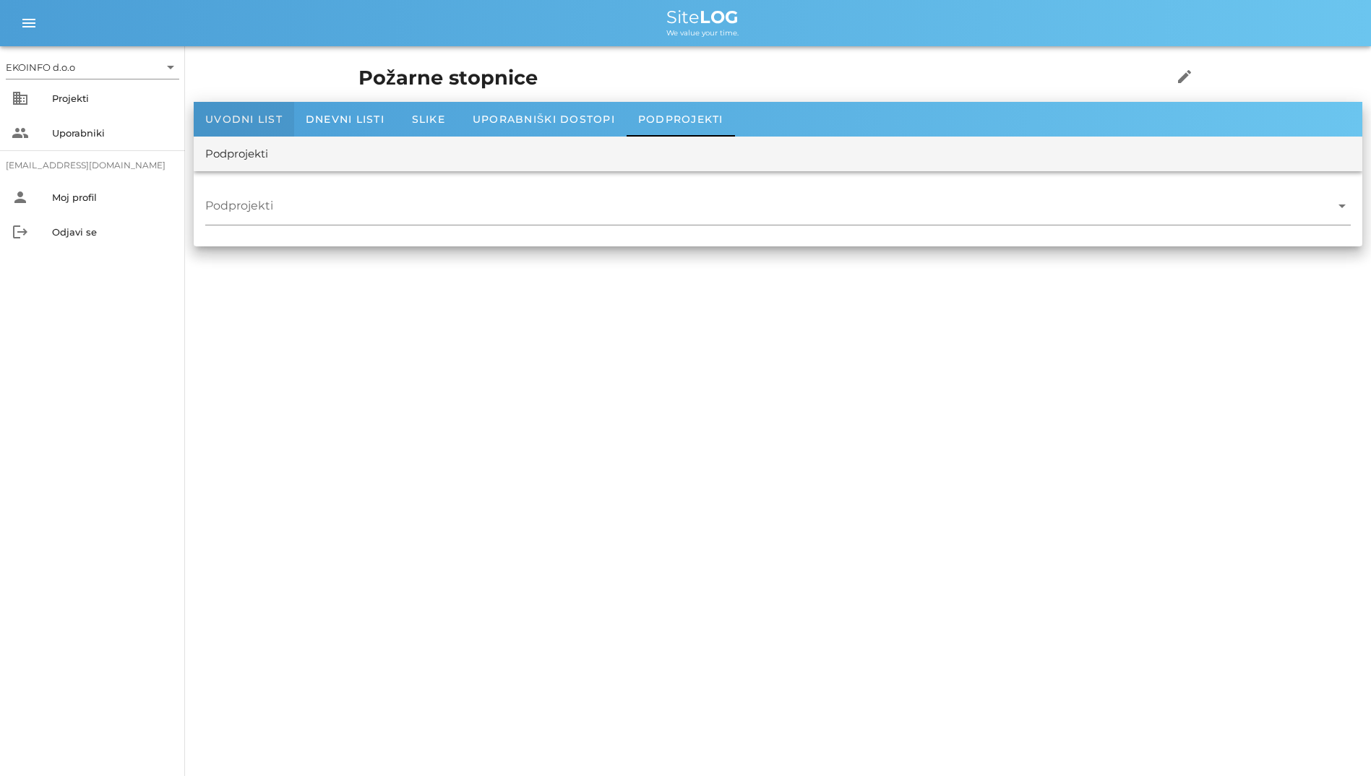
click at [265, 129] on div "Uvodni list" at bounding box center [244, 119] width 100 height 35
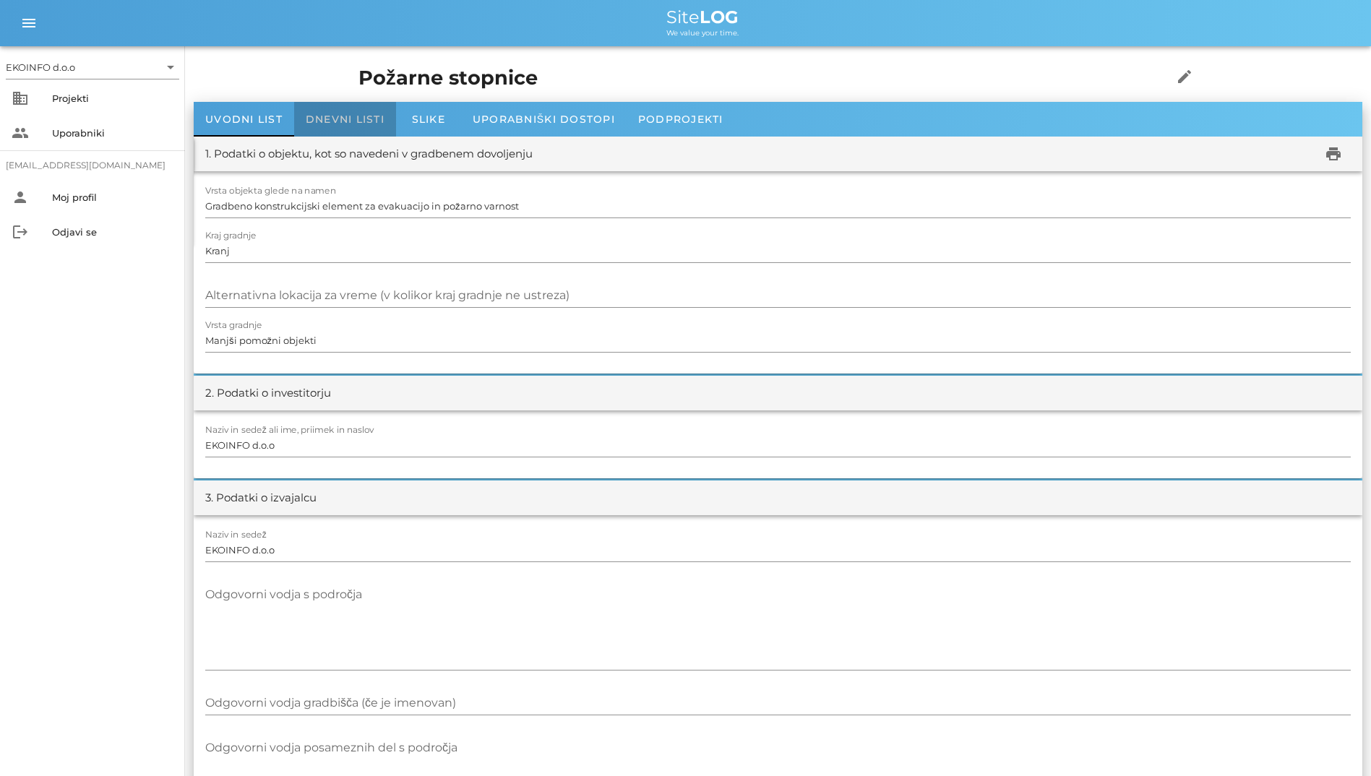
click at [361, 116] on span "Dnevni listi" at bounding box center [345, 119] width 79 height 13
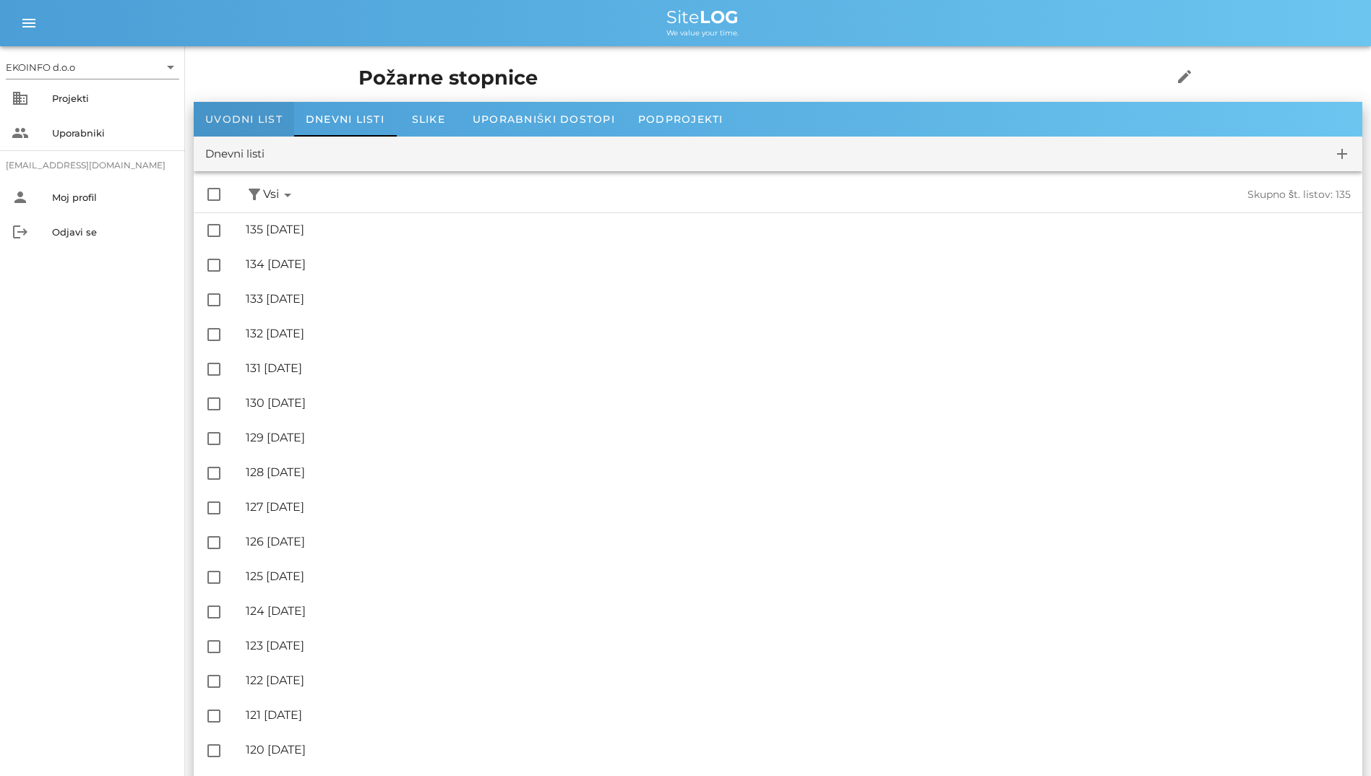
click at [275, 131] on div "Uvodni list" at bounding box center [244, 119] width 100 height 35
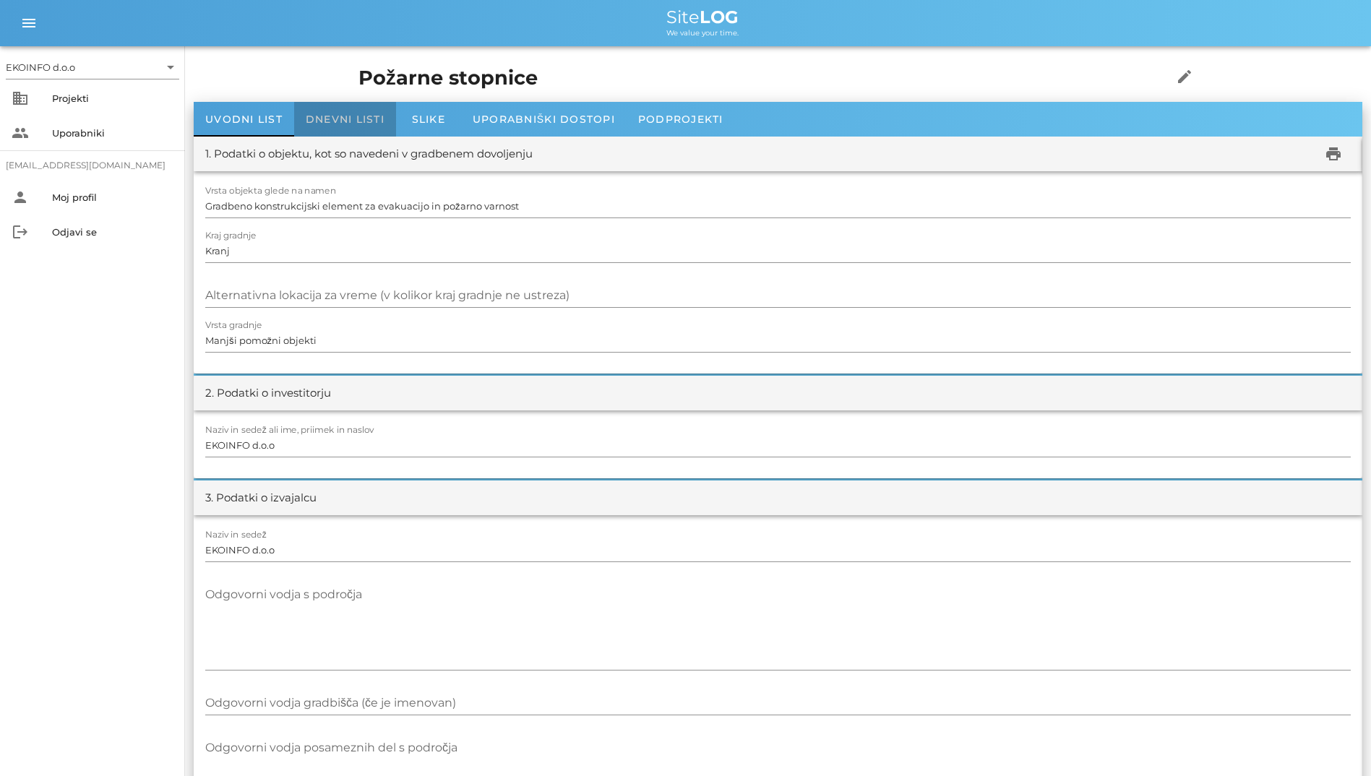
click at [327, 121] on span "Dnevni listi" at bounding box center [345, 119] width 79 height 13
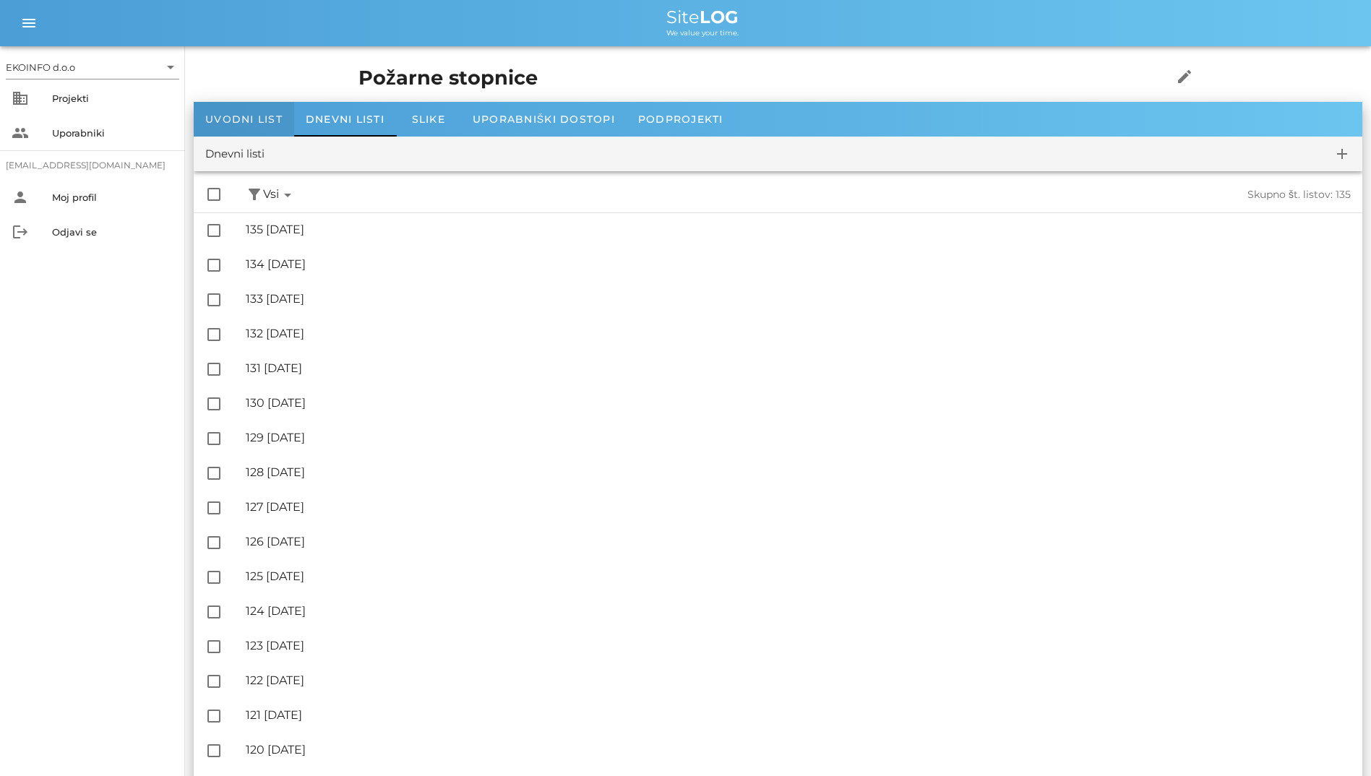
click at [279, 119] on span "Uvodni list" at bounding box center [243, 119] width 77 height 13
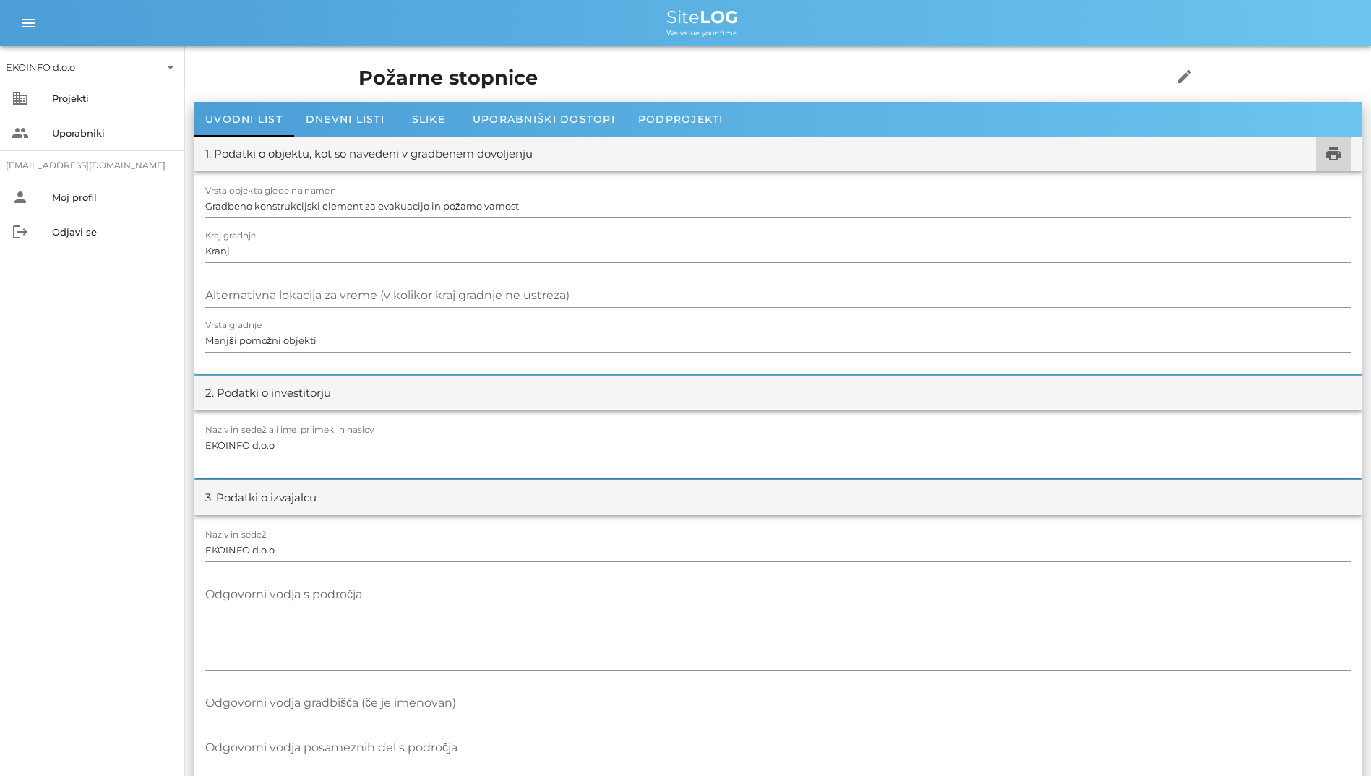
click at [1343, 155] on span "print" at bounding box center [1333, 153] width 35 height 17
click at [350, 100] on div "Požarne stopnice edit" at bounding box center [778, 78] width 857 height 47
click at [330, 109] on div "Dnevni listi" at bounding box center [345, 119] width 102 height 35
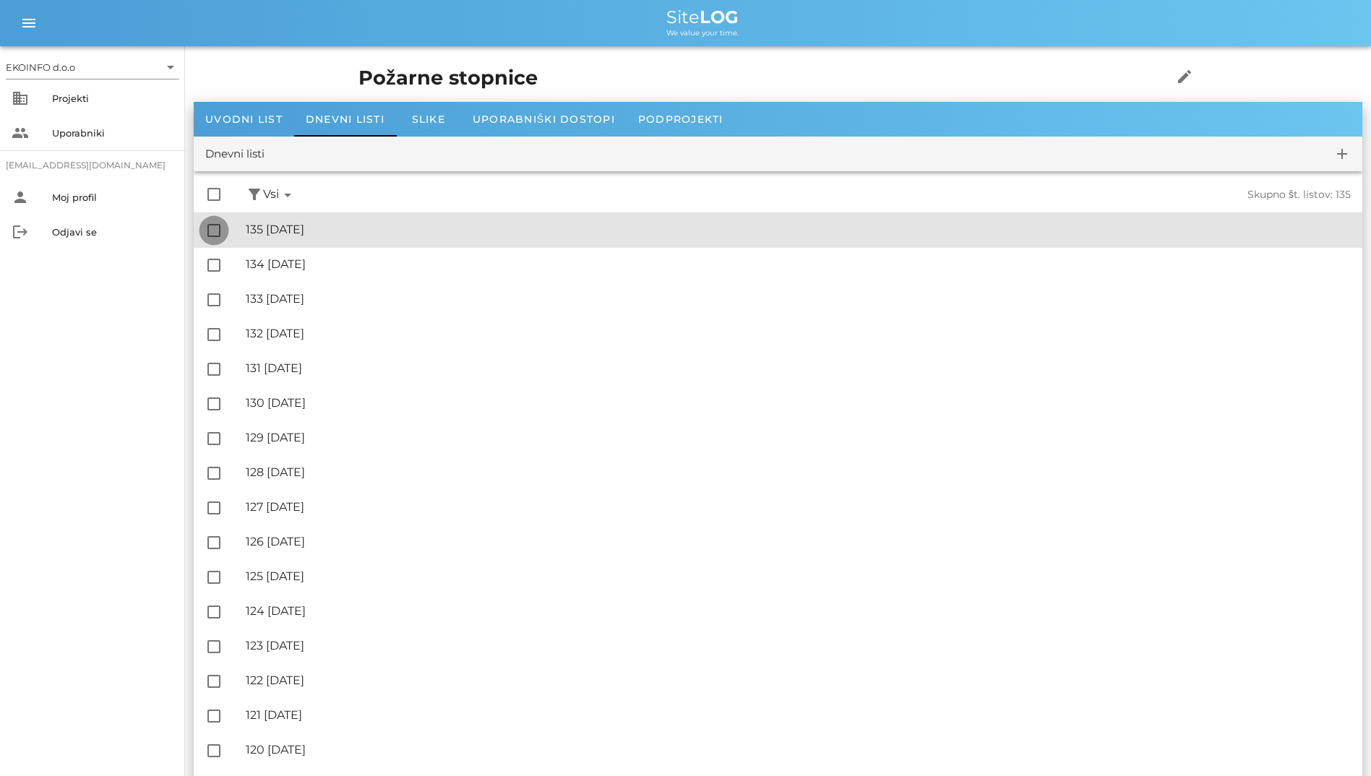
click at [214, 227] on div at bounding box center [214, 230] width 25 height 25
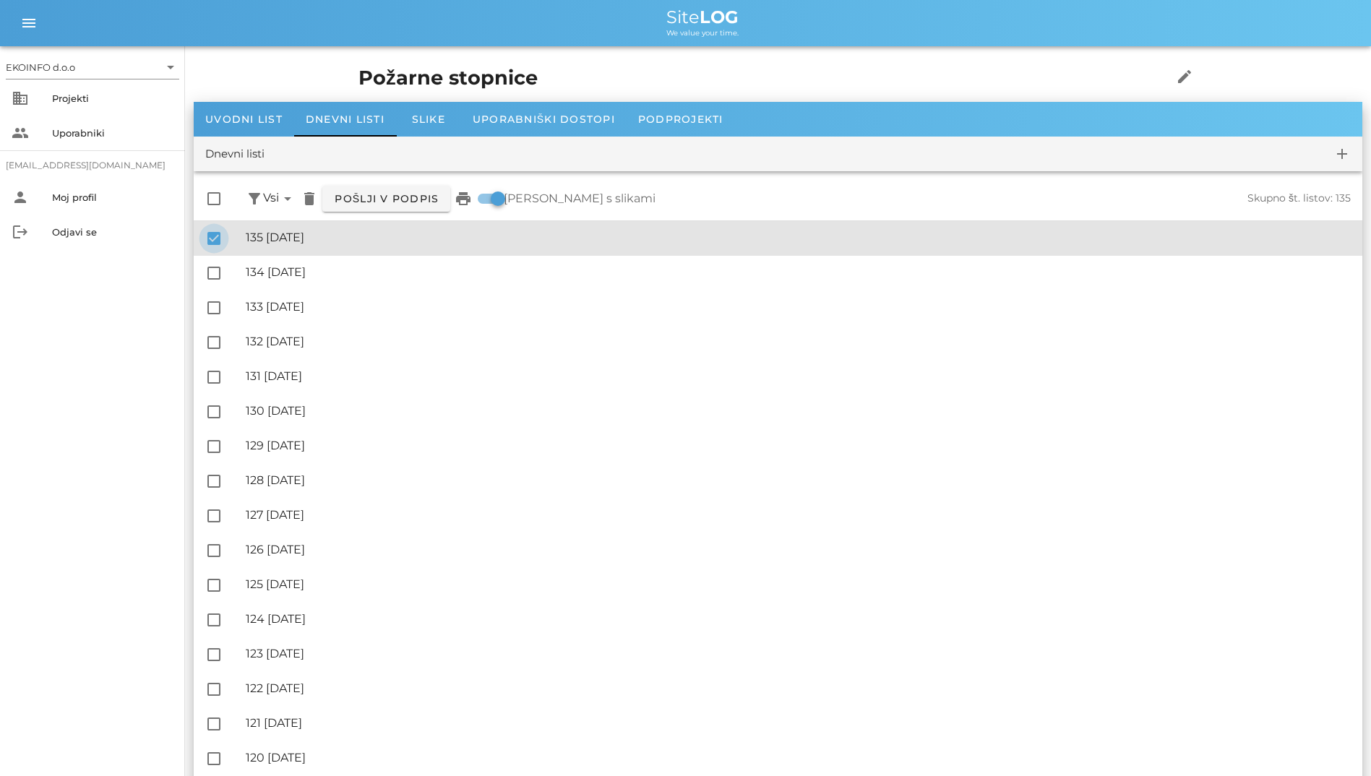
click at [214, 226] on div at bounding box center [214, 238] width 25 height 25
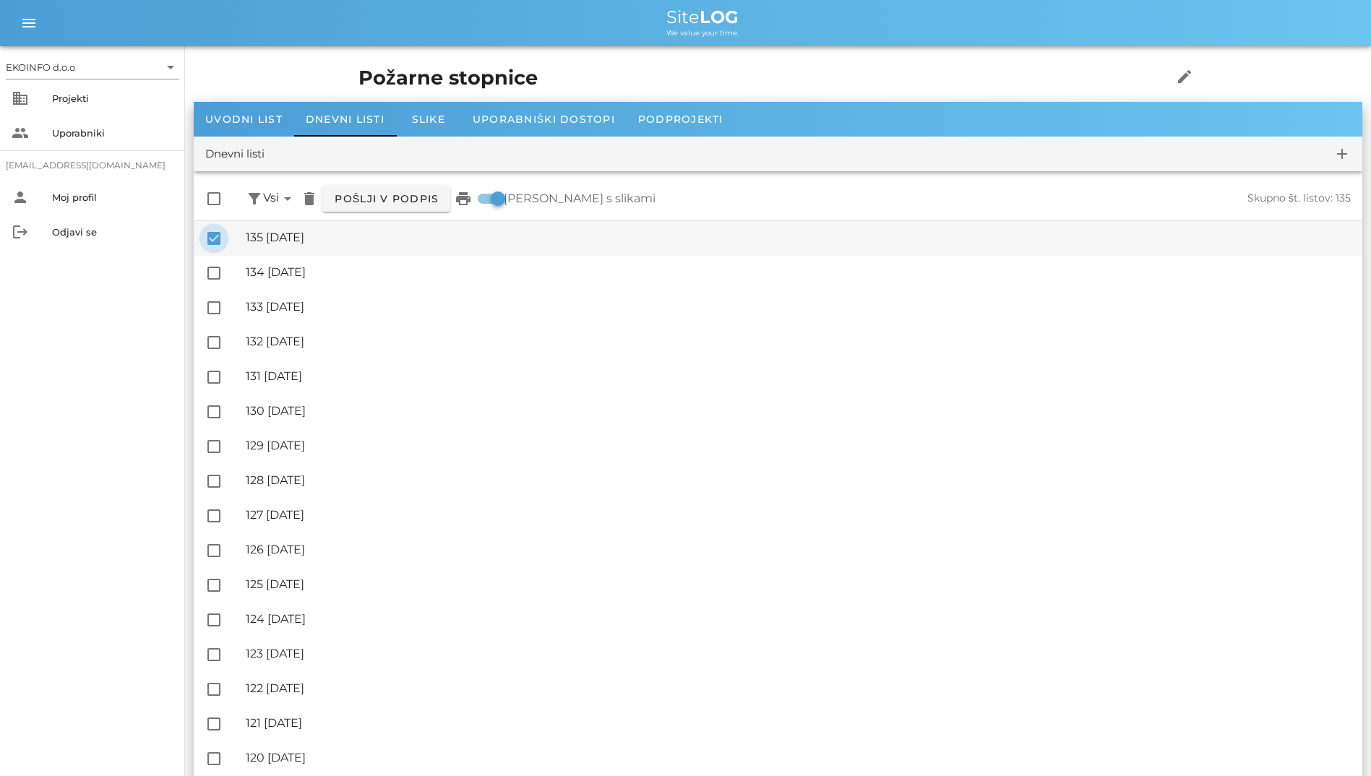
checkbox input "false"
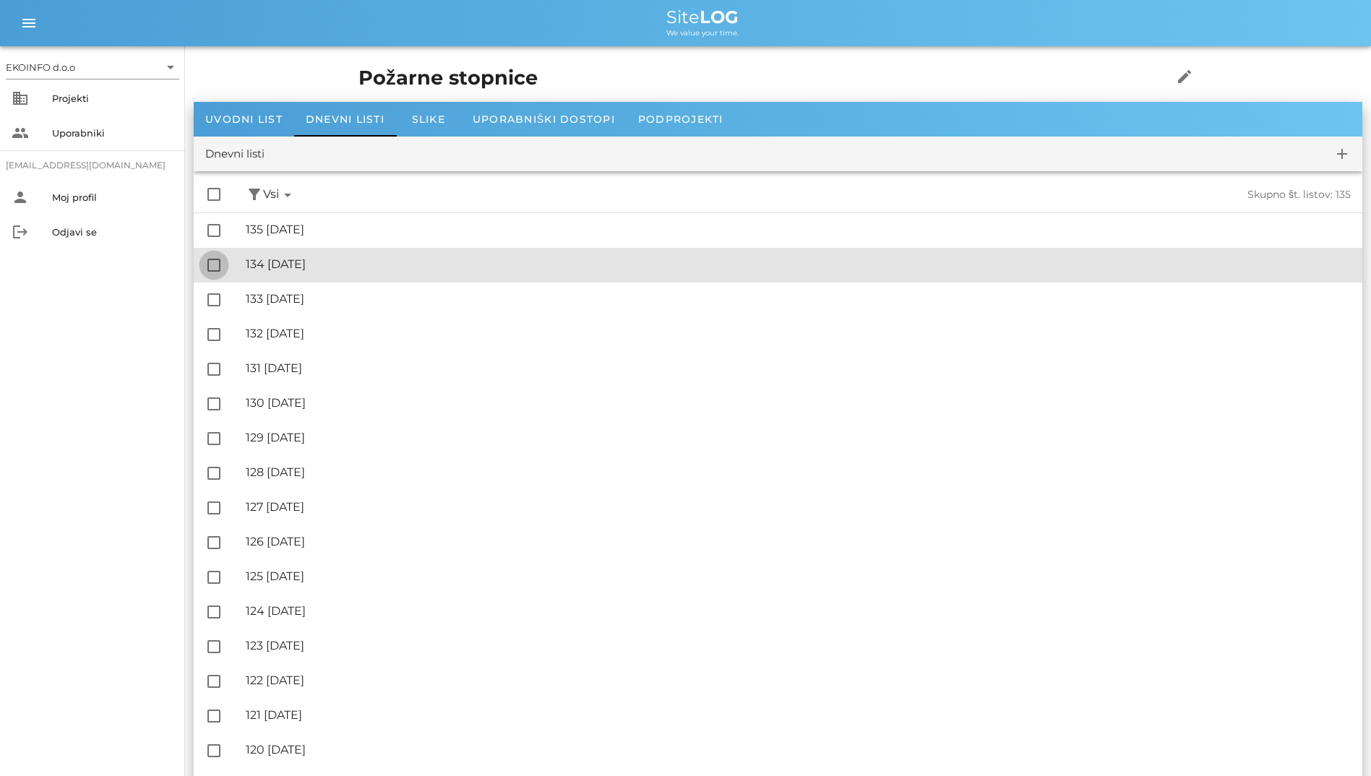
click at [218, 257] on div at bounding box center [214, 265] width 25 height 25
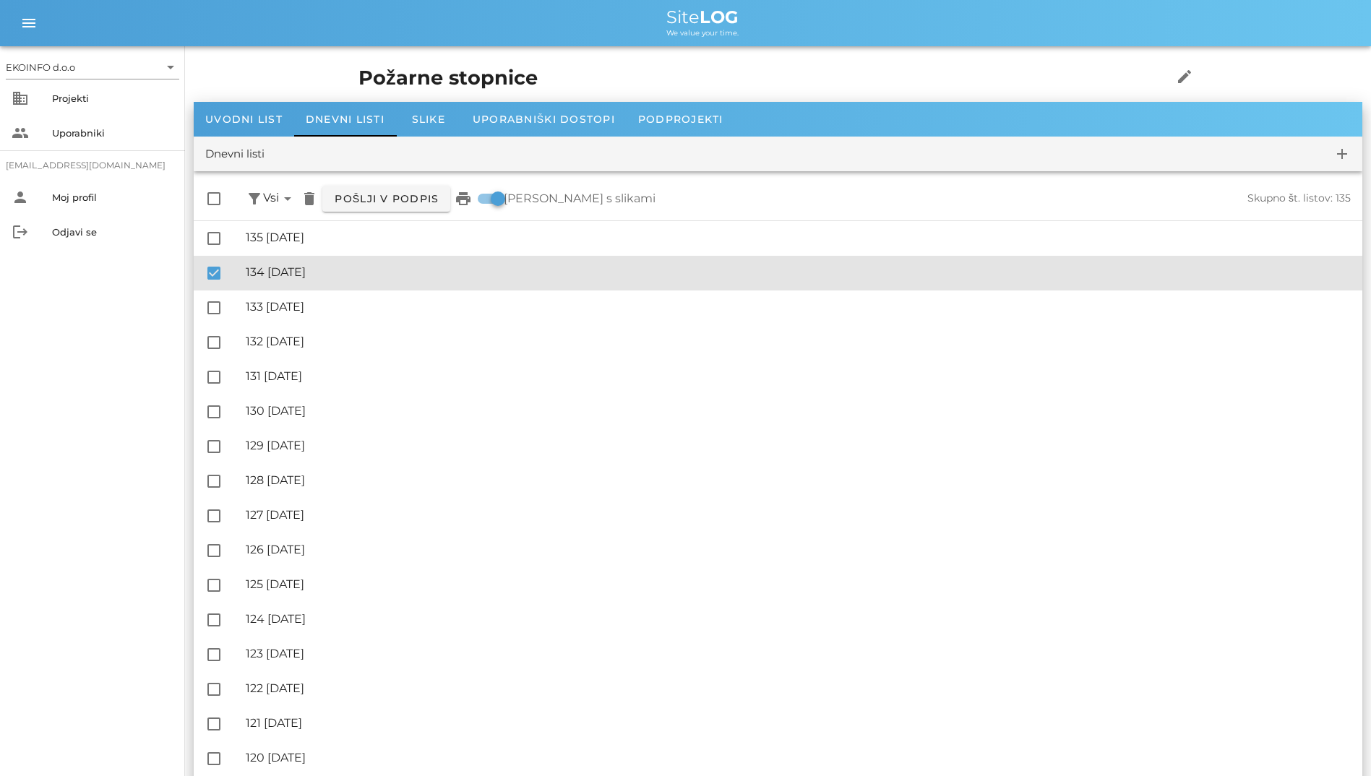
click at [239, 258] on div "check_box 🔏 134 sobota, 30.08.2025 ✓ Podpisal: Nadzornik ✓ Podpisal: Sestavljal…" at bounding box center [778, 273] width 1169 height 35
click at [219, 265] on div at bounding box center [214, 273] width 25 height 25
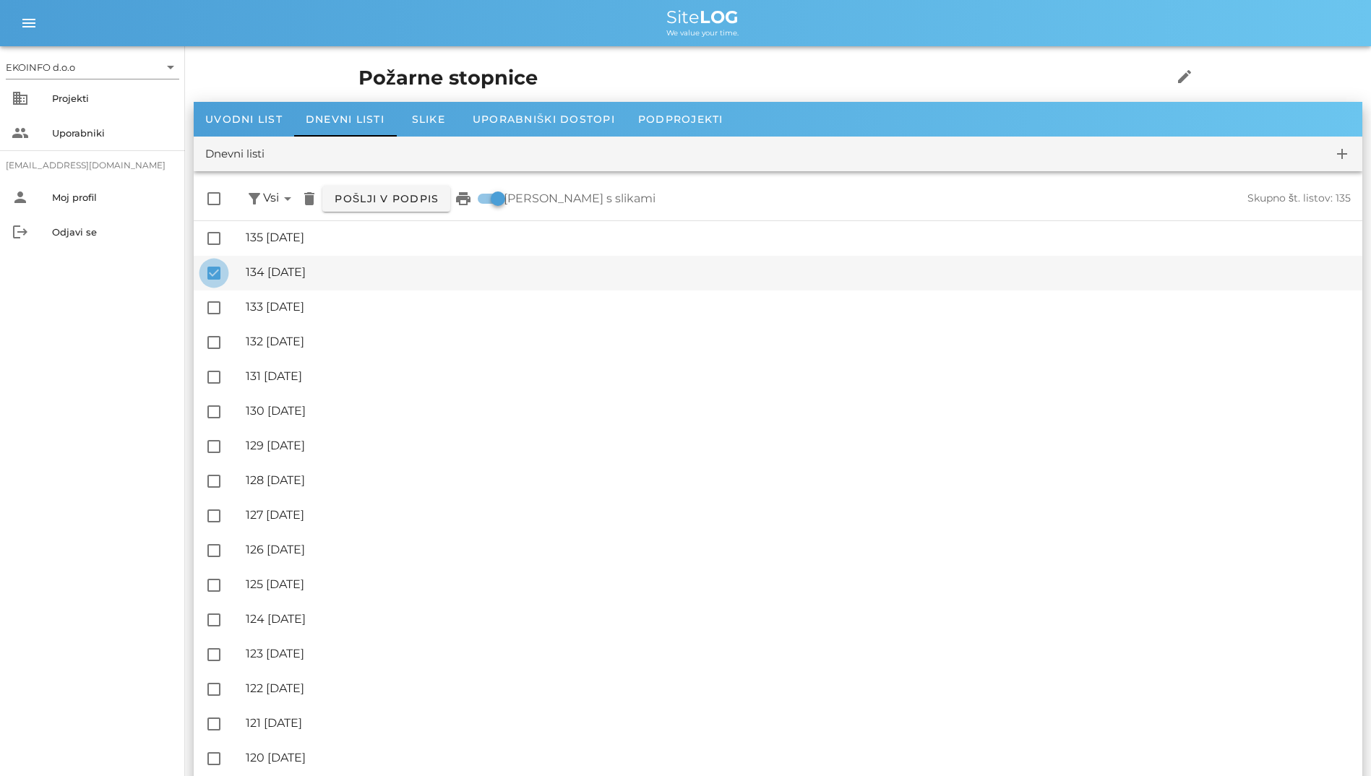
checkbox input "false"
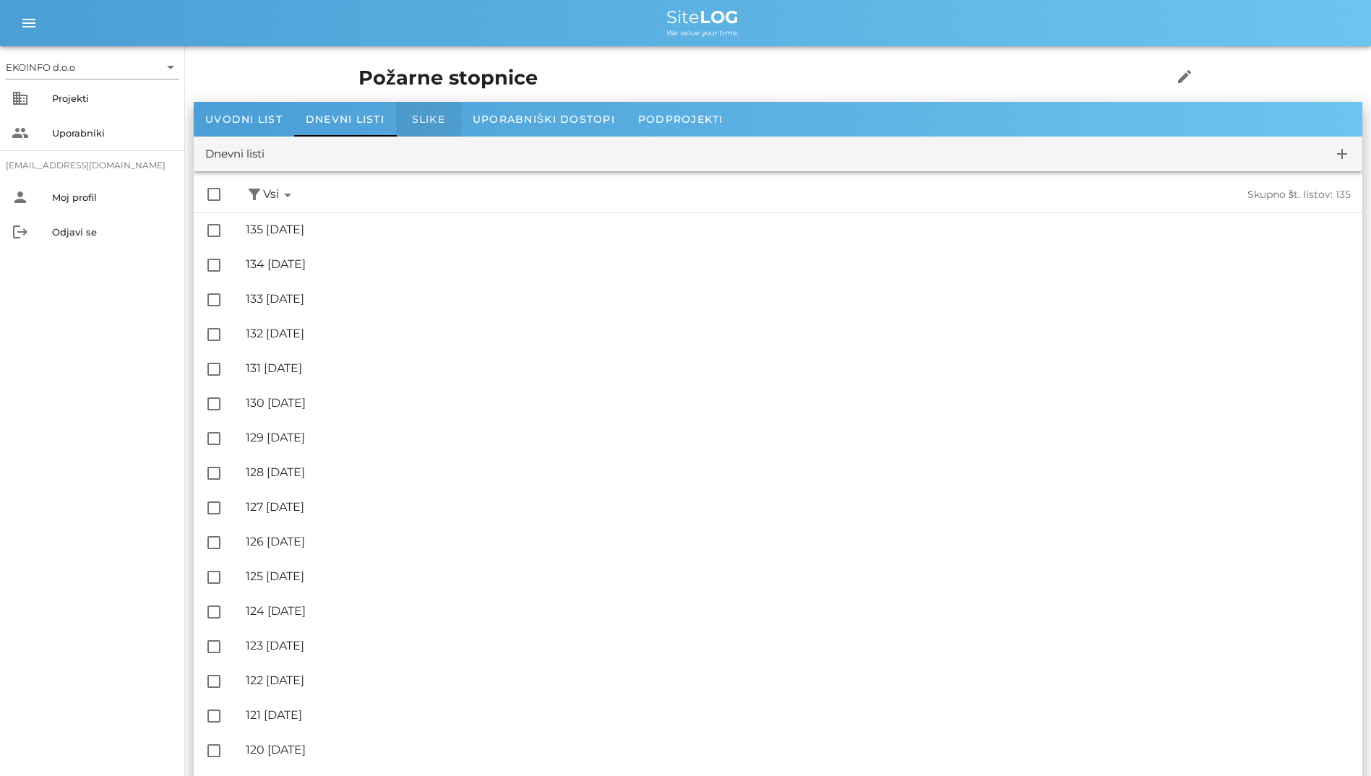
click at [419, 125] on span "Slike" at bounding box center [428, 119] width 33 height 13
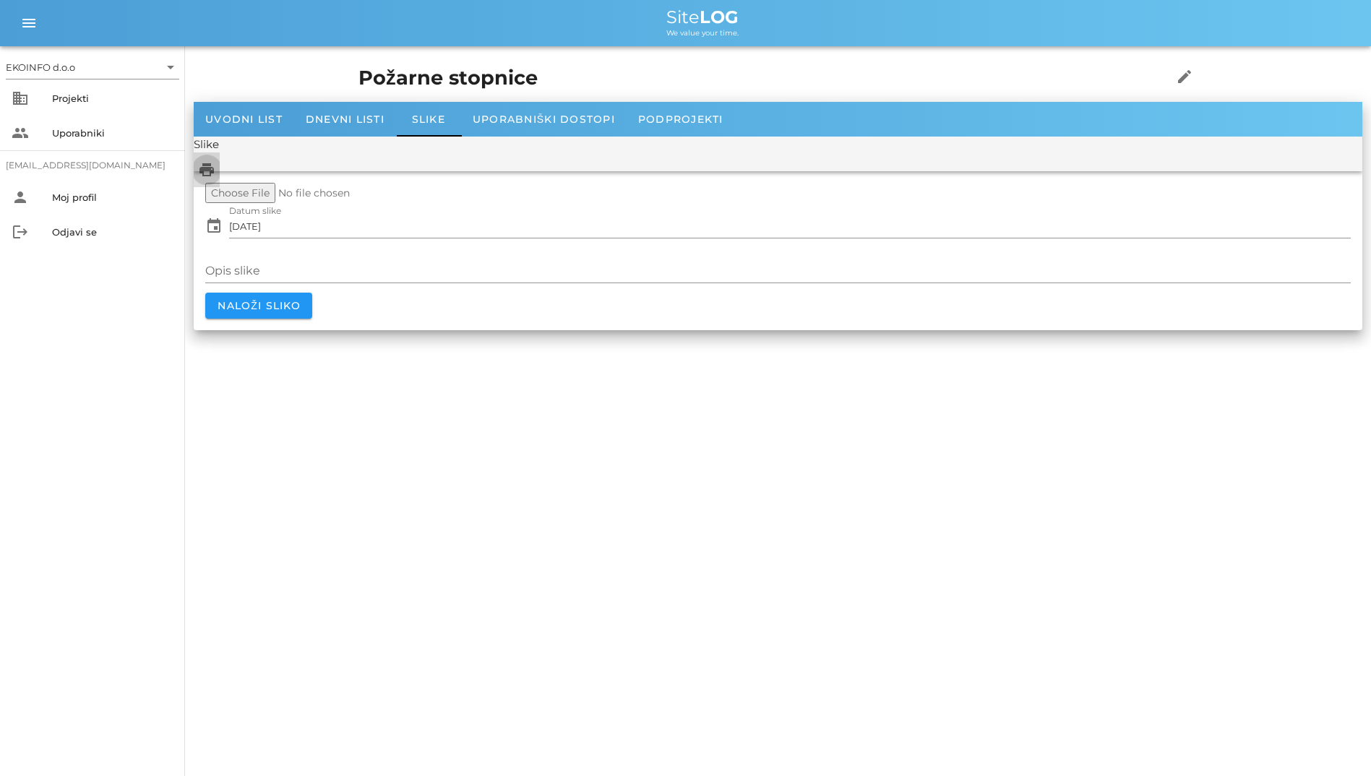
click at [213, 171] on icon "print" at bounding box center [206, 169] width 17 height 17
click at [78, 137] on div "Uporabniki" at bounding box center [112, 133] width 121 height 12
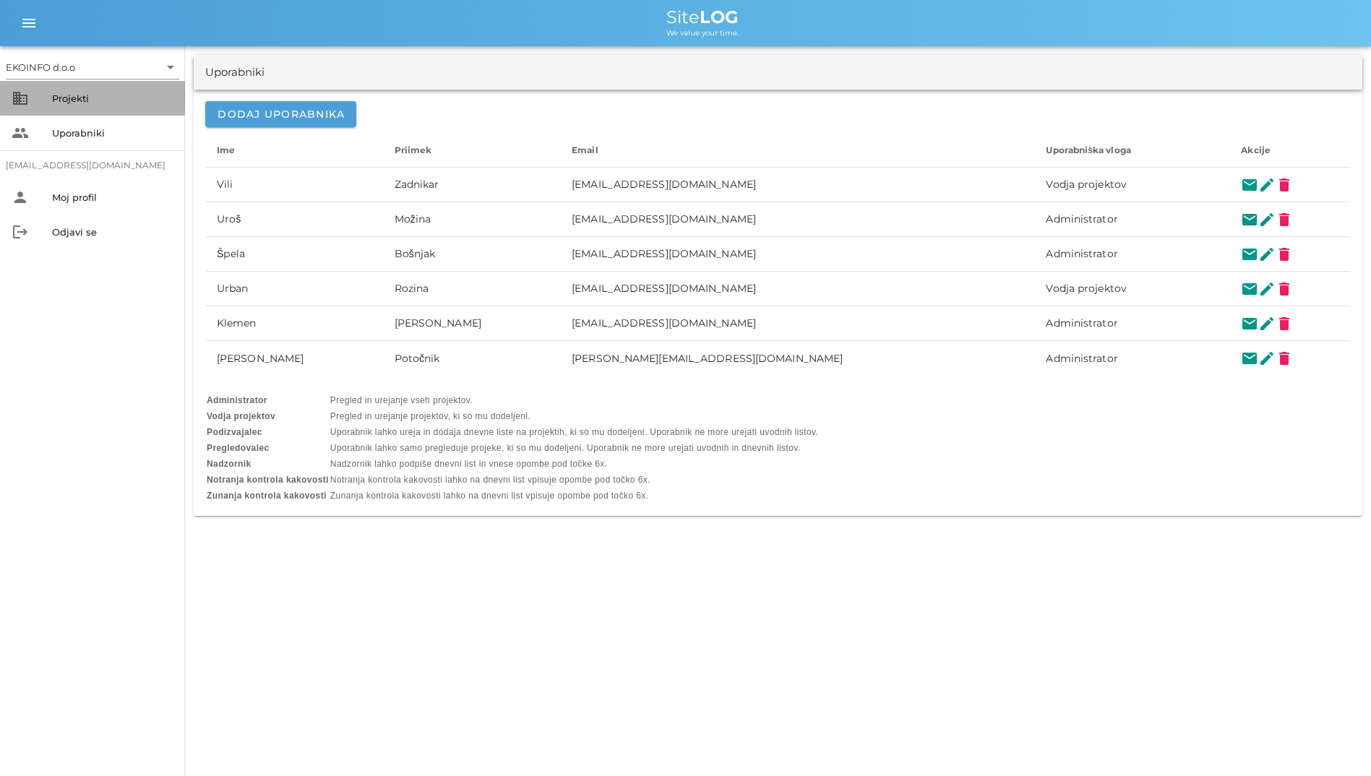
click at [75, 104] on div "Projekti" at bounding box center [112, 98] width 121 height 23
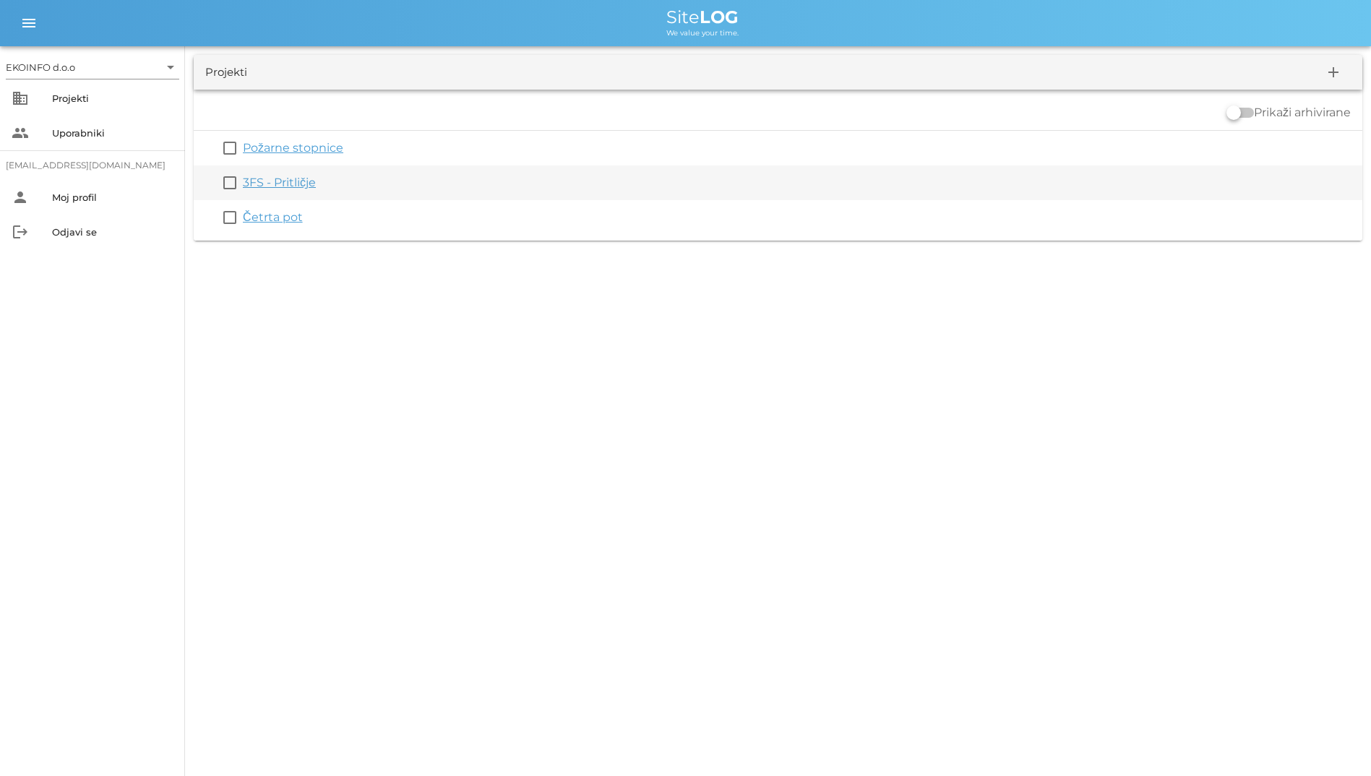
click at [295, 177] on link "3FS - Pritličje" at bounding box center [279, 183] width 73 height 14
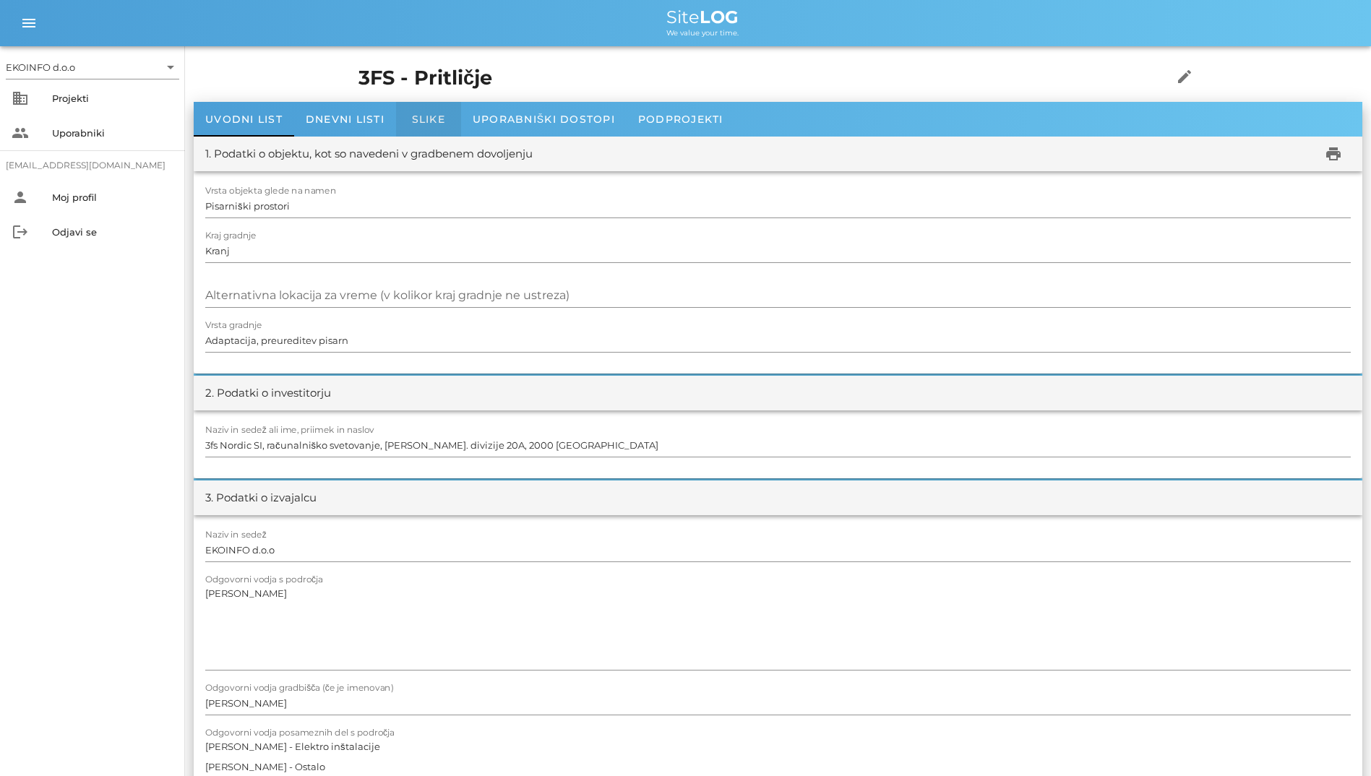
click at [415, 116] on span "Slike" at bounding box center [428, 119] width 33 height 13
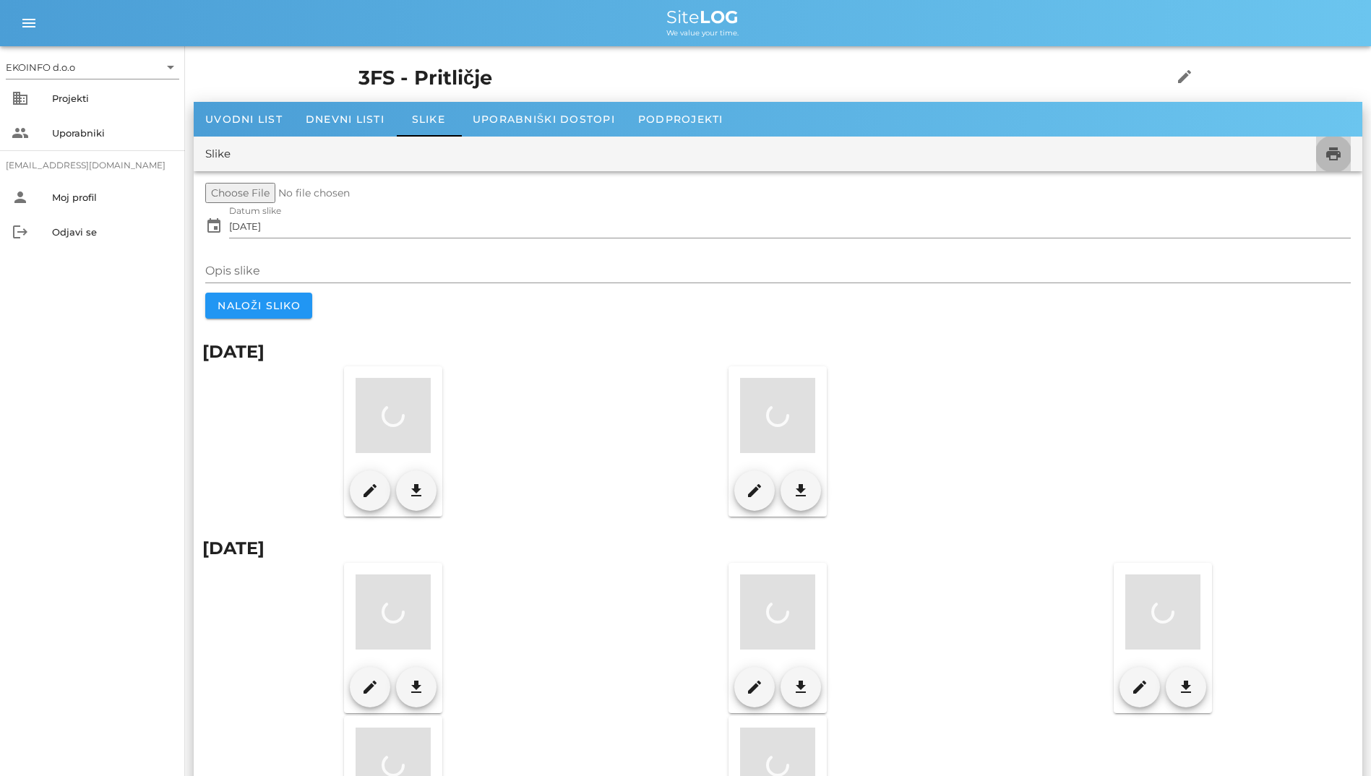
click at [1331, 151] on icon "print" at bounding box center [1333, 153] width 17 height 17
click at [513, 110] on div "Uporabniški dostopi" at bounding box center [544, 119] width 166 height 35
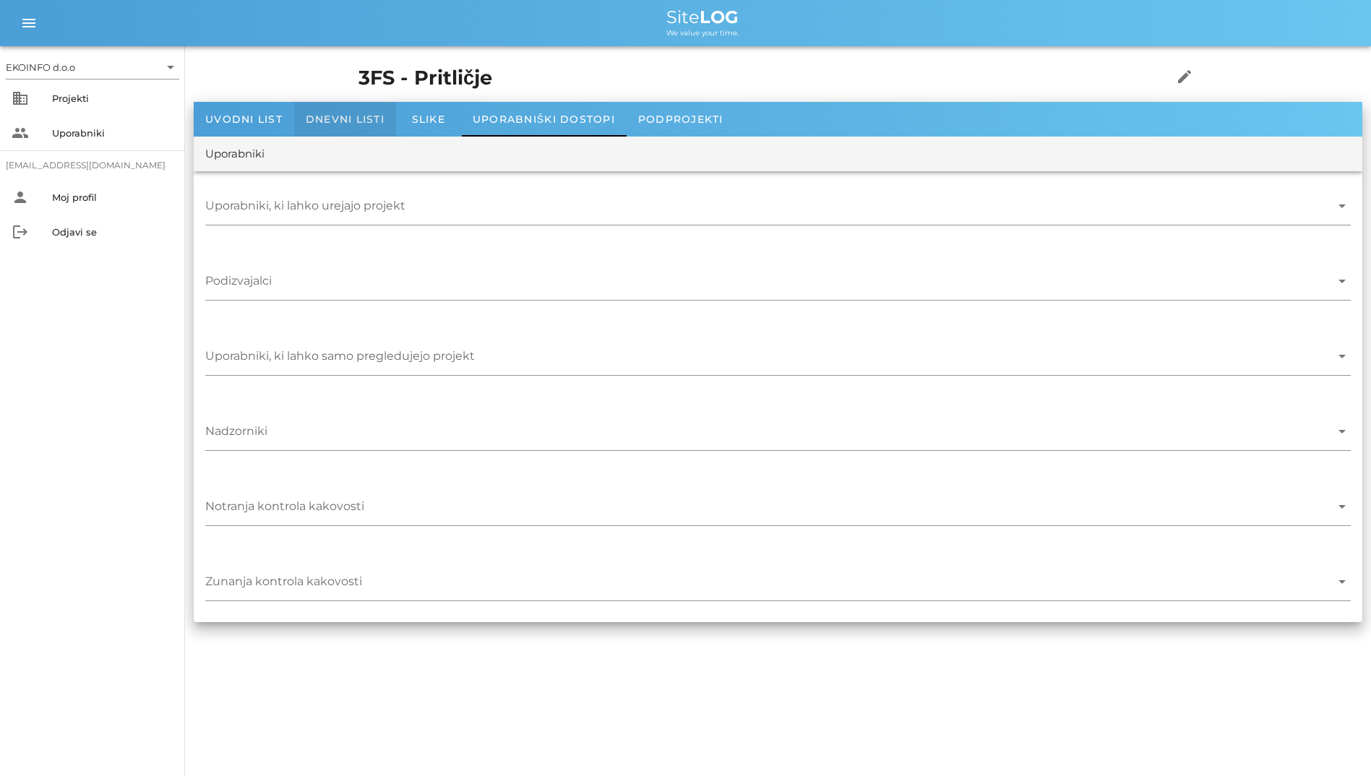
click at [322, 111] on div "Dnevni listi" at bounding box center [345, 119] width 102 height 35
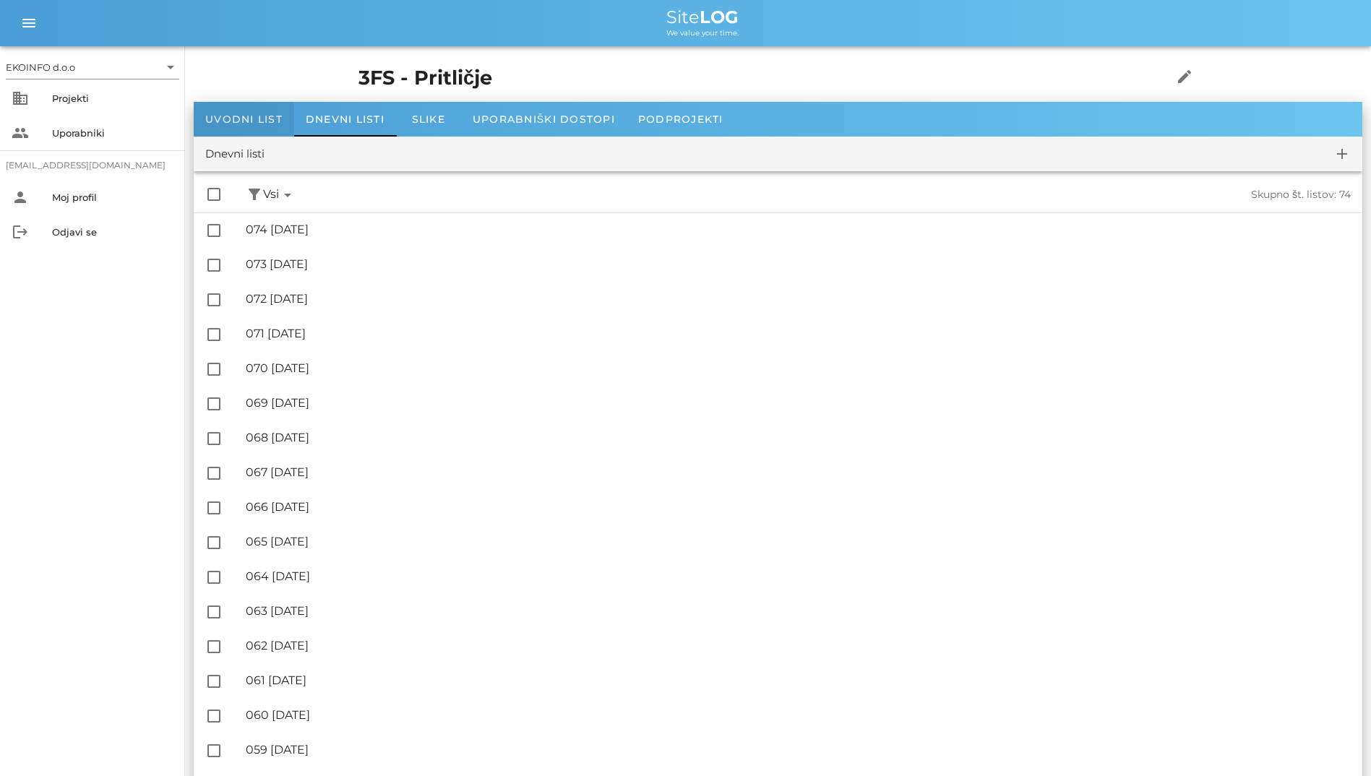
click at [264, 120] on span "Uvodni list" at bounding box center [243, 119] width 77 height 13
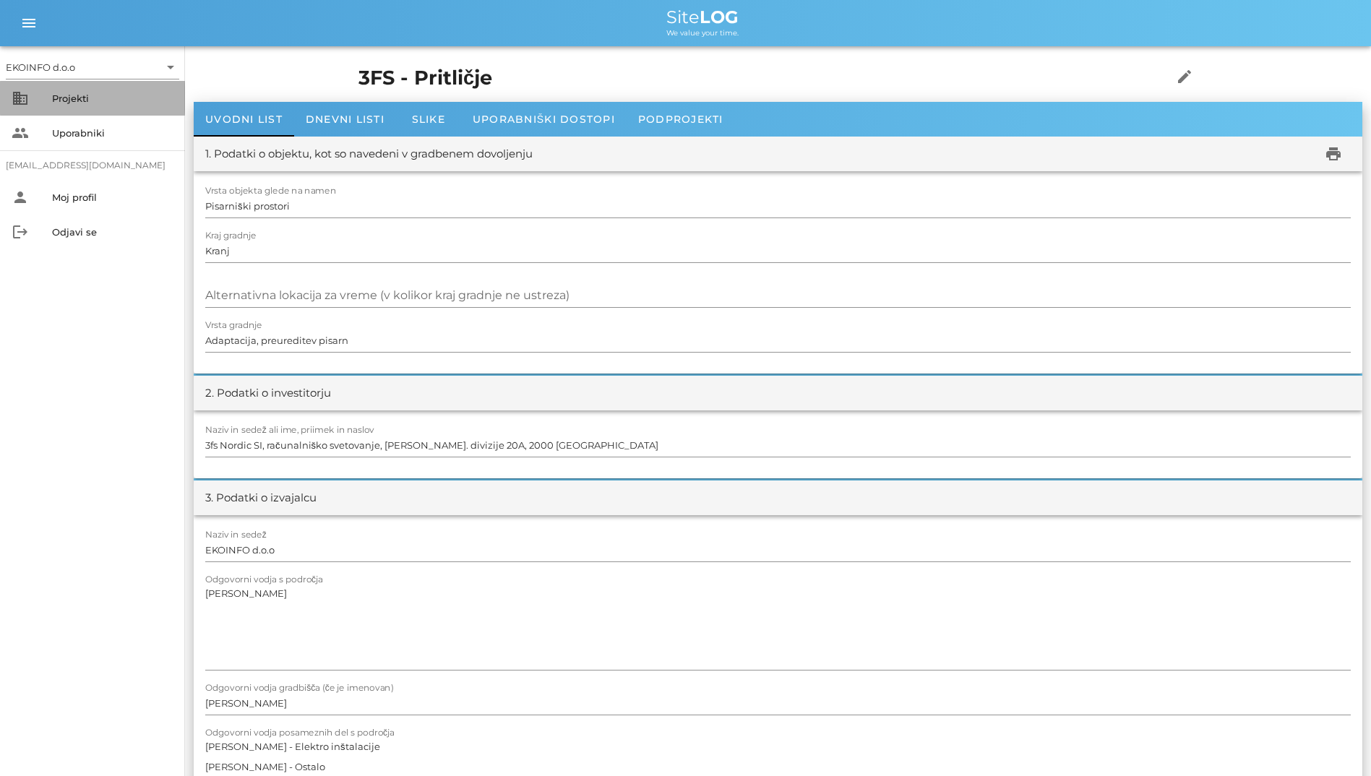
click at [108, 103] on div "Projekti" at bounding box center [112, 99] width 121 height 12
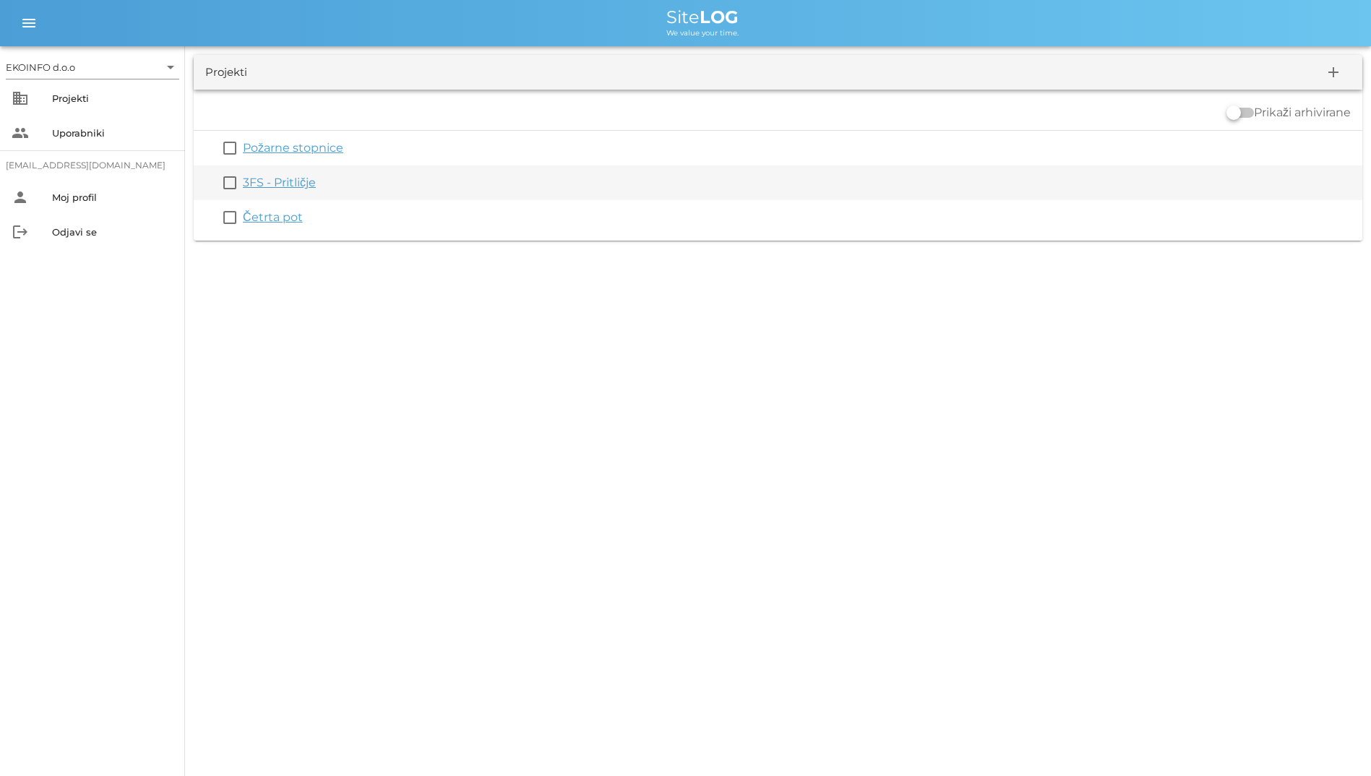
click at [299, 174] on div "3FS - Pritličje" at bounding box center [800, 182] width 1114 height 17
click at [287, 184] on link "3FS - Pritličje" at bounding box center [279, 183] width 73 height 14
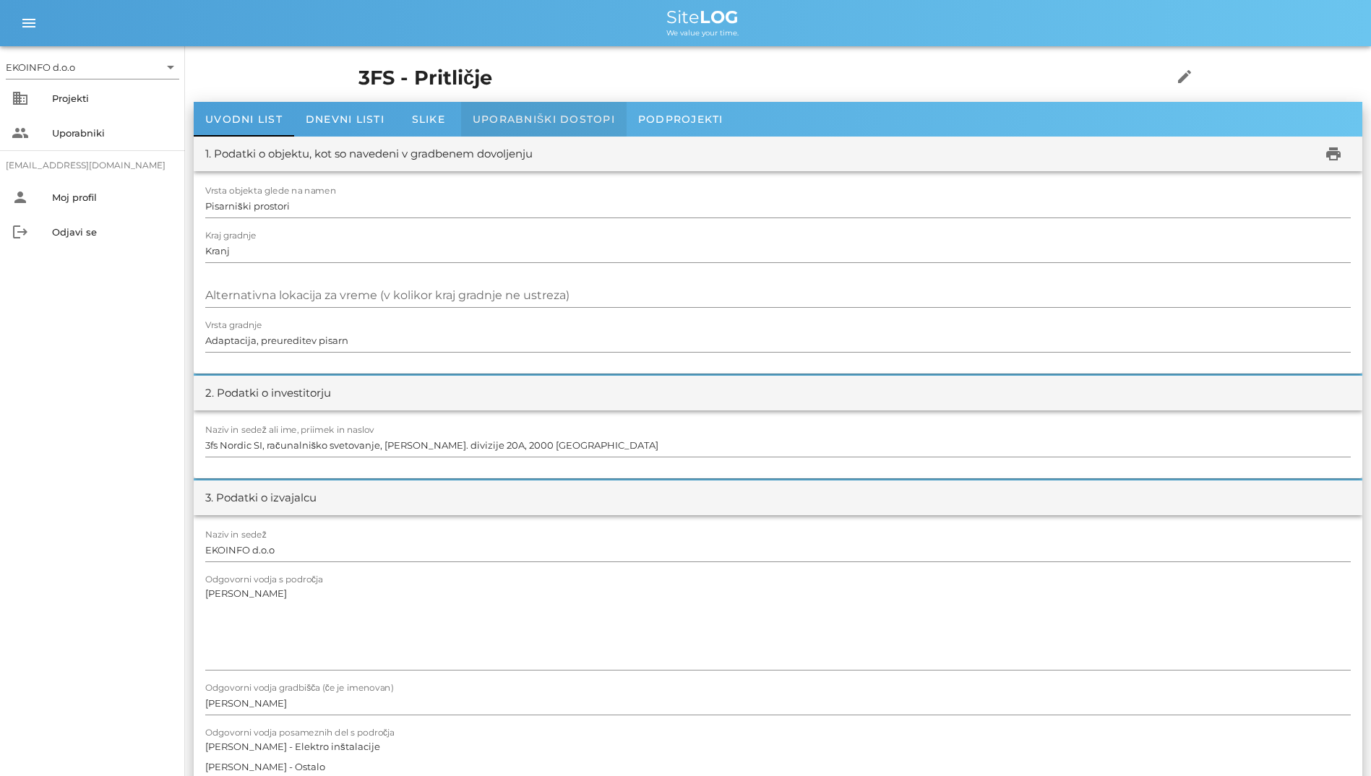
click at [530, 106] on div "Uporabniški dostopi" at bounding box center [544, 119] width 166 height 35
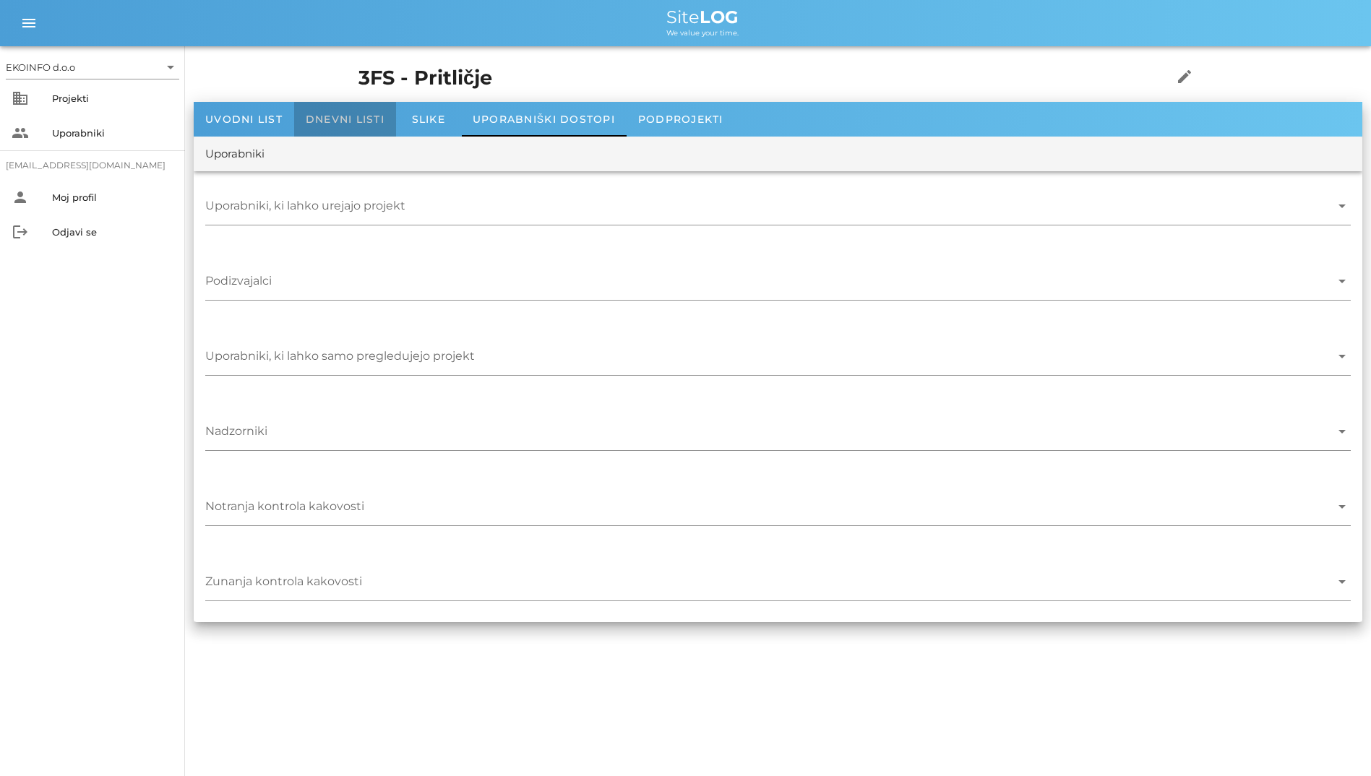
click at [388, 108] on div "Dnevni listi" at bounding box center [345, 119] width 102 height 35
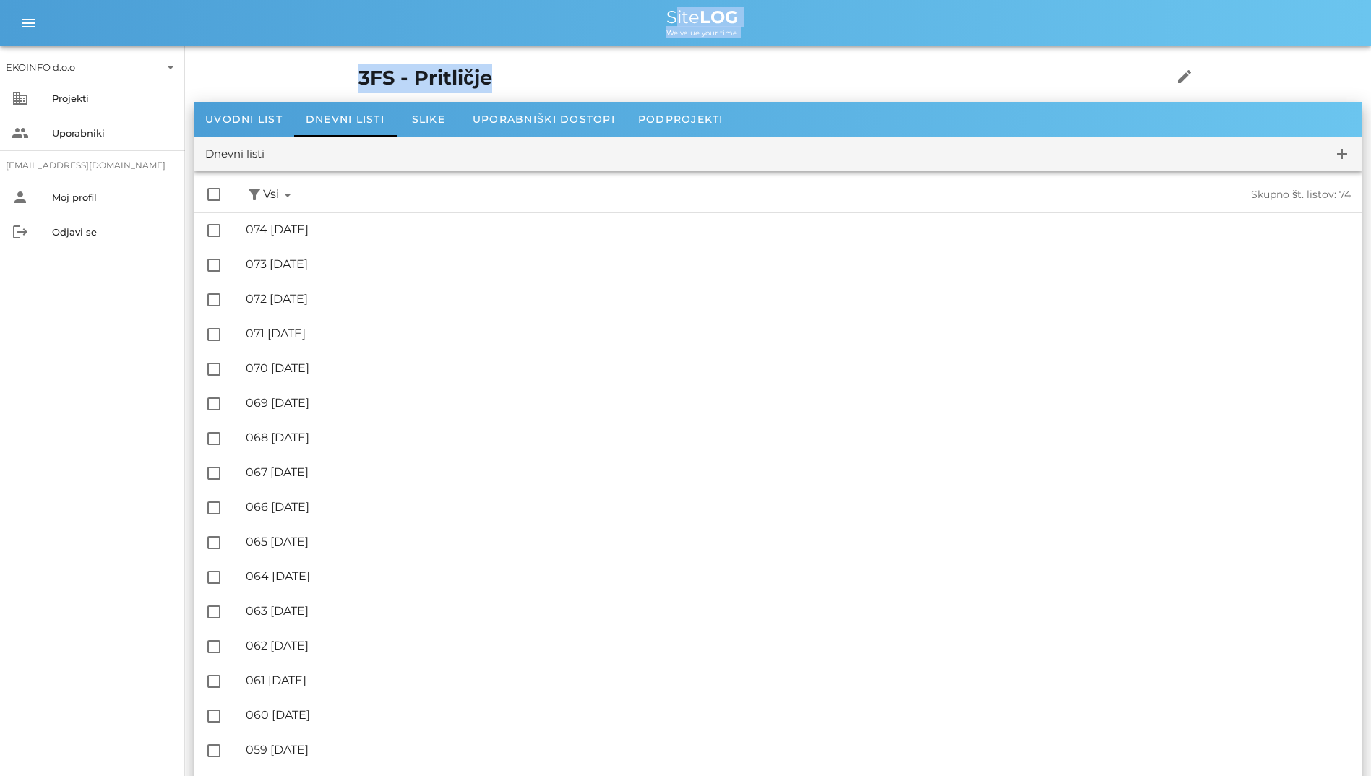
drag, startPoint x: 618, startPoint y: 12, endPoint x: 792, endPoint y: 48, distance: 177.2
click at [524, 65] on h1 "3FS - Pritličje" at bounding box center [743, 79] width 769 height 30
drag, startPoint x: 539, startPoint y: 67, endPoint x: 481, endPoint y: 13, distance: 79.8
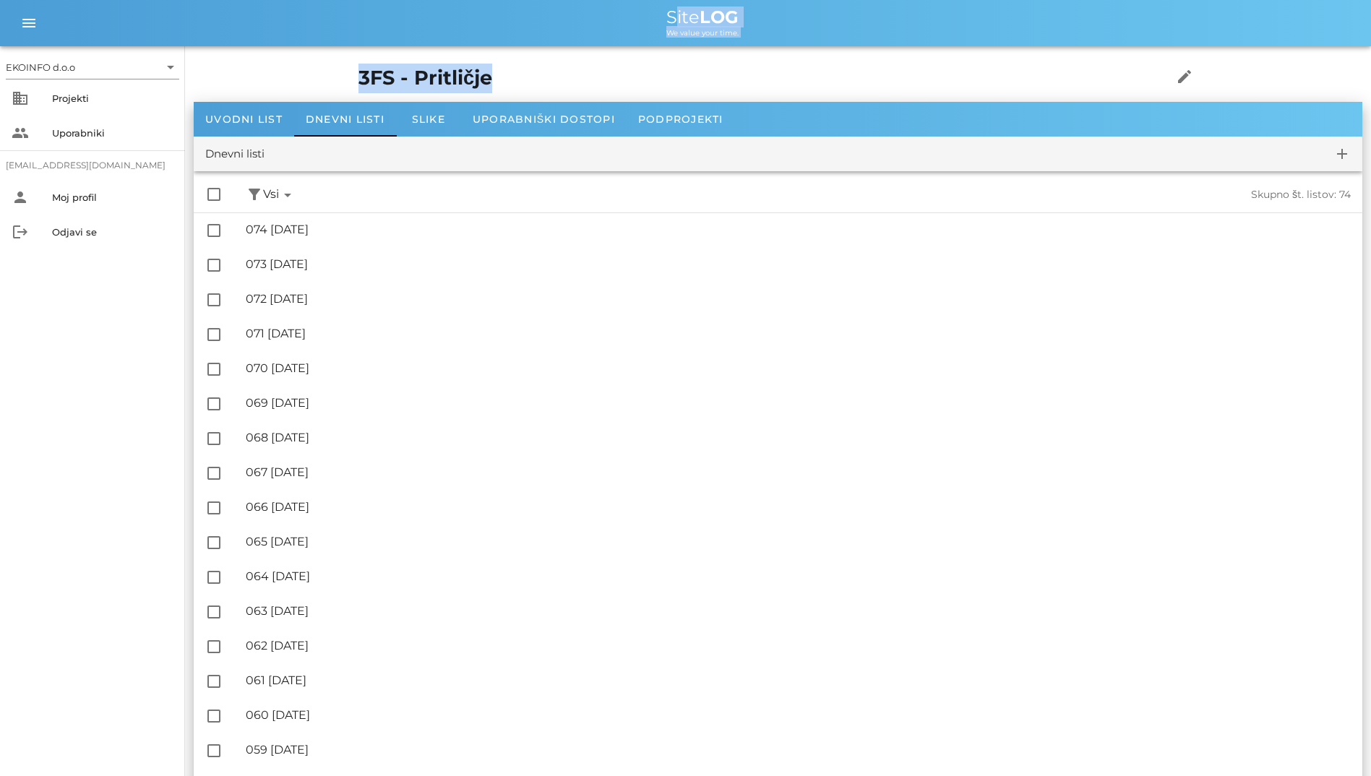
drag, startPoint x: 481, startPoint y: 13, endPoint x: 375, endPoint y: 17, distance: 105.6
click at [375, 17] on div "Site LOG" at bounding box center [703, 17] width 1314 height 17
drag, startPoint x: 383, startPoint y: 0, endPoint x: 691, endPoint y: 61, distance: 313.9
click at [691, 61] on div "3FS - Pritličje edit" at bounding box center [778, 78] width 857 height 47
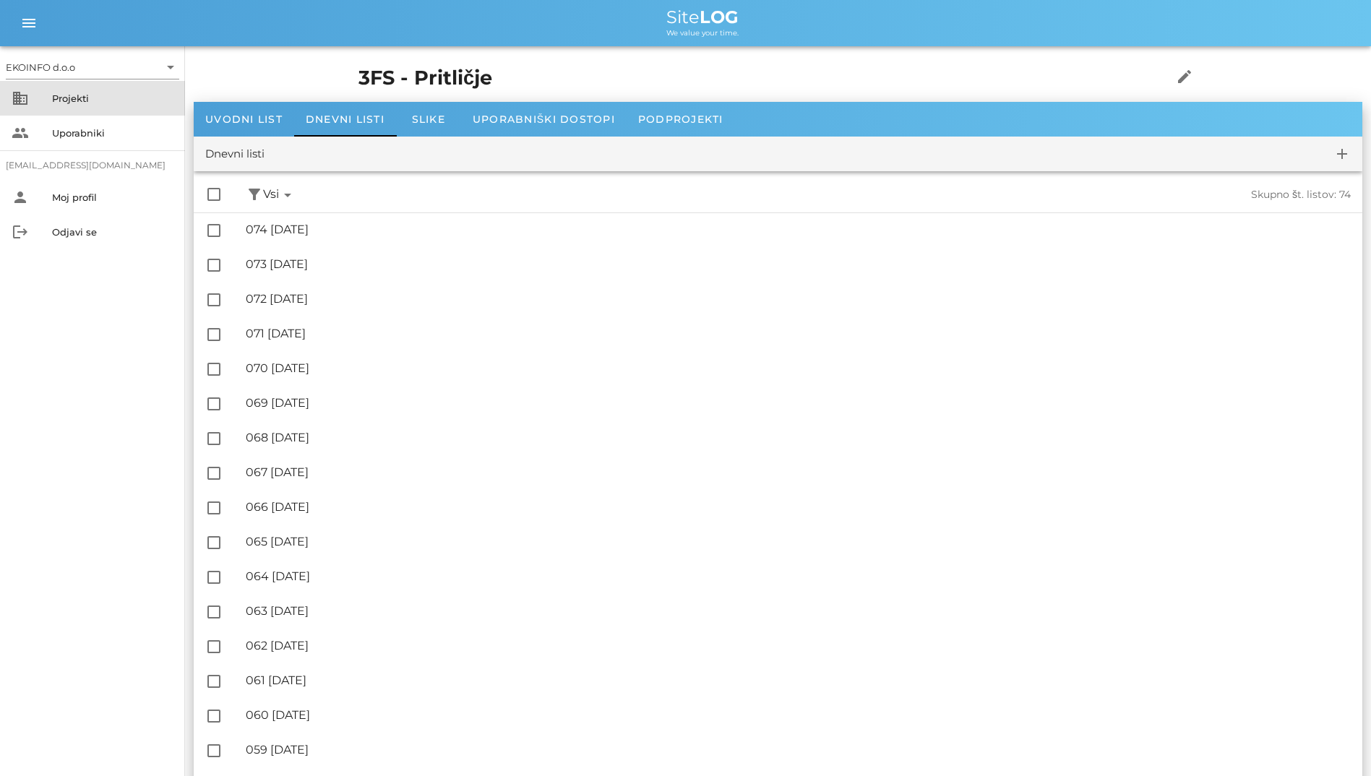
click at [82, 88] on div "Projekti" at bounding box center [112, 98] width 121 height 23
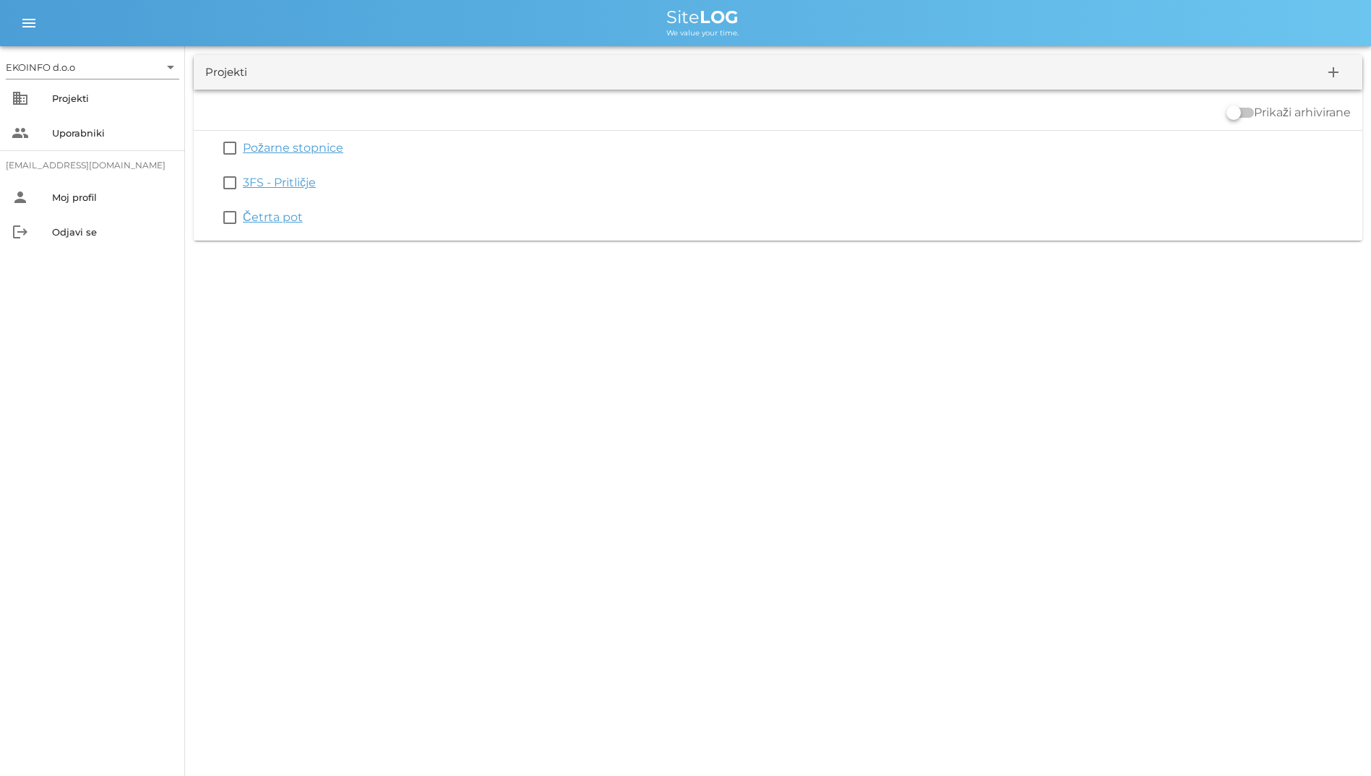
drag, startPoint x: 646, startPoint y: 17, endPoint x: 737, endPoint y: 348, distance: 343.2
click at [737, 348] on div "EKOINFO d.o.o arrow_drop_down business Projekti people Uporabniki [EMAIL_ADDRES…" at bounding box center [685, 388] width 1371 height 776
click at [440, 368] on div "EKOINFO d.o.o arrow_drop_down business Projekti people Uporabniki [EMAIL_ADDRES…" at bounding box center [685, 388] width 1371 height 776
drag, startPoint x: 464, startPoint y: 211, endPoint x: 366, endPoint y: 24, distance: 211.1
click at [366, 24] on div "EKOINFO d.o.o arrow_drop_down business Projekti people Uporabniki [EMAIL_ADDRES…" at bounding box center [685, 388] width 1371 height 776
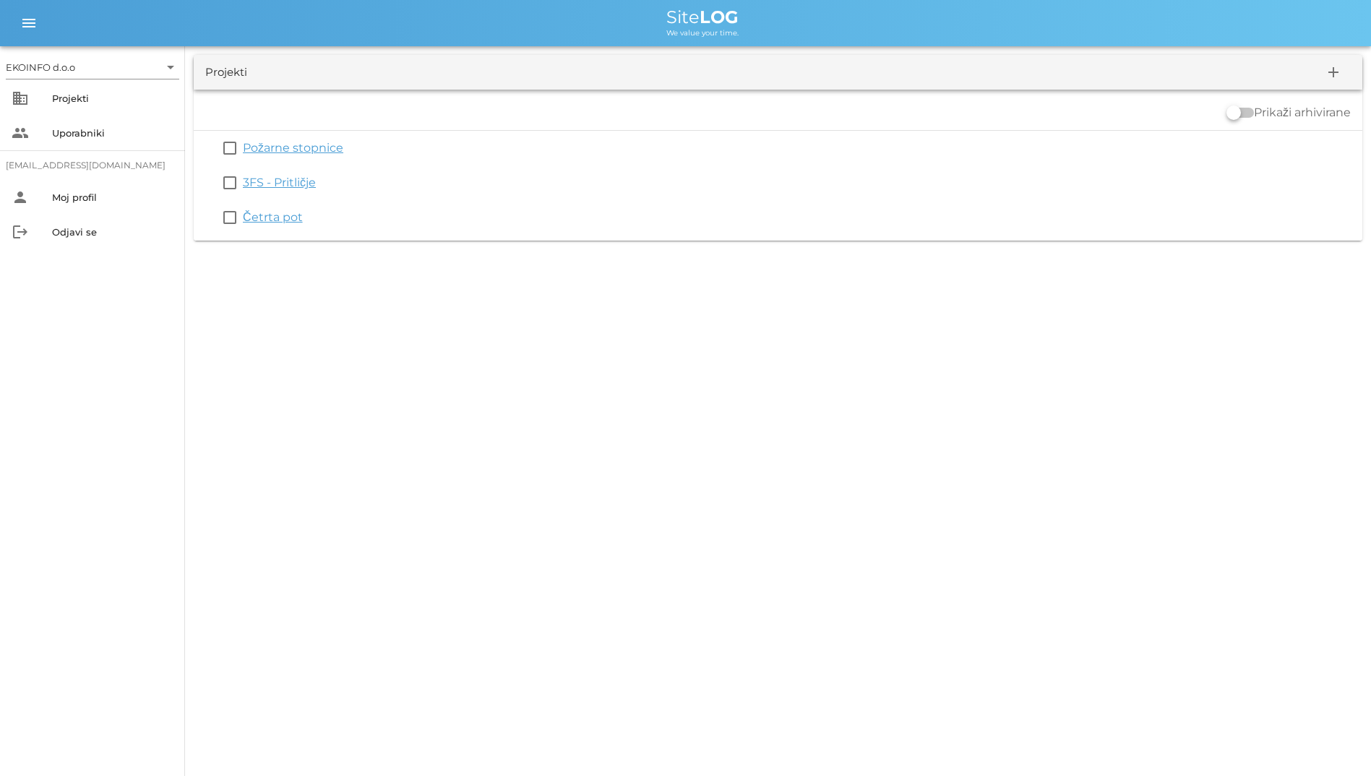
click at [87, 25] on div "Site LOG" at bounding box center [703, 17] width 1314 height 17
drag, startPoint x: 515, startPoint y: 30, endPoint x: 751, endPoint y: 46, distance: 236.9
click at [751, 46] on div "EKOINFO d.o.o arrow_drop_down business Projekti people Uporabniki [EMAIL_ADDRES…" at bounding box center [685, 124] width 1371 height 249
click at [424, 84] on div "Projekti add" at bounding box center [778, 72] width 1169 height 35
drag, startPoint x: 513, startPoint y: 20, endPoint x: 828, endPoint y: 63, distance: 317.4
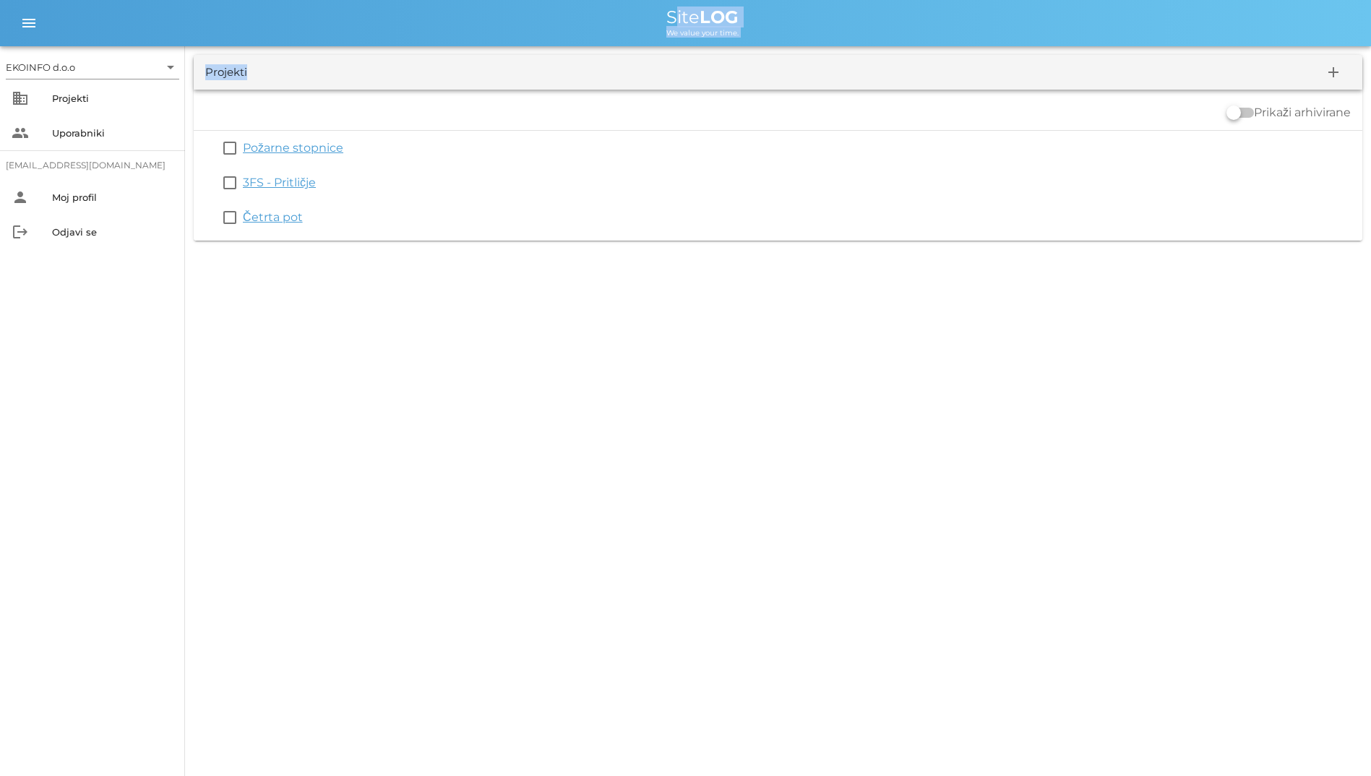
click at [828, 63] on div "EKOINFO d.o.o arrow_drop_down business Projekti people Uporabniki [EMAIL_ADDRES…" at bounding box center [685, 124] width 1371 height 249
click at [661, 319] on div "EKOINFO d.o.o arrow_drop_down business Projekti people Uporabniki [EMAIL_ADDRES…" at bounding box center [685, 388] width 1371 height 776
drag, startPoint x: 669, startPoint y: 321, endPoint x: 426, endPoint y: 24, distance: 383.3
click at [426, 24] on div "EKOINFO d.o.o arrow_drop_down business Projekti people Uporabniki [EMAIL_ADDRES…" at bounding box center [685, 388] width 1371 height 776
drag, startPoint x: 426, startPoint y: 24, endPoint x: 311, endPoint y: 38, distance: 116.6
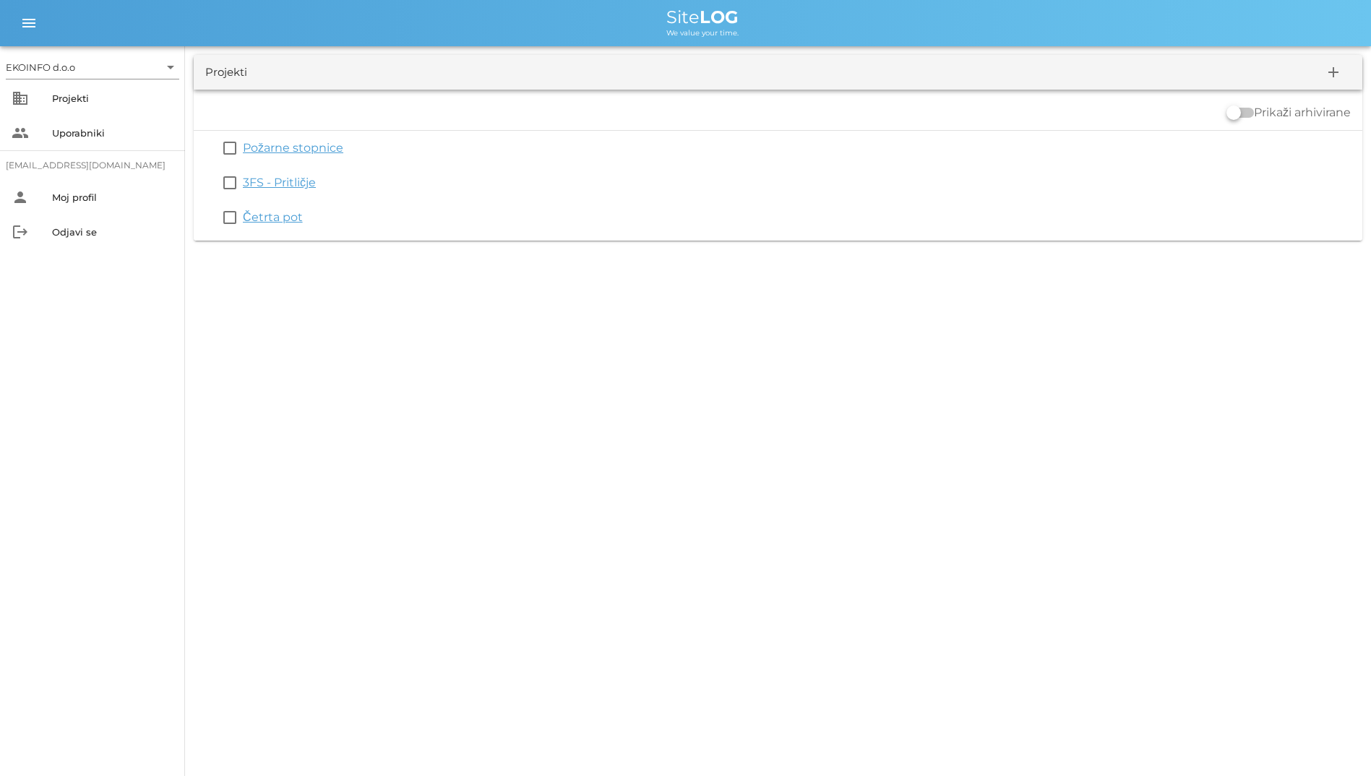
click at [311, 38] on div "menu menu Site LOG We value your time." at bounding box center [685, 23] width 1371 height 46
drag, startPoint x: 755, startPoint y: 22, endPoint x: 883, endPoint y: 245, distance: 256.8
click at [883, 245] on div "EKOINFO d.o.o arrow_drop_down business Projekti people Uporabniki [EMAIL_ADDRES…" at bounding box center [685, 124] width 1371 height 249
click at [638, 301] on div "EKOINFO d.o.o arrow_drop_down business Projekti people Uporabniki [EMAIL_ADDRES…" at bounding box center [685, 388] width 1371 height 776
drag, startPoint x: 641, startPoint y: 24, endPoint x: 821, endPoint y: 304, distance: 333.2
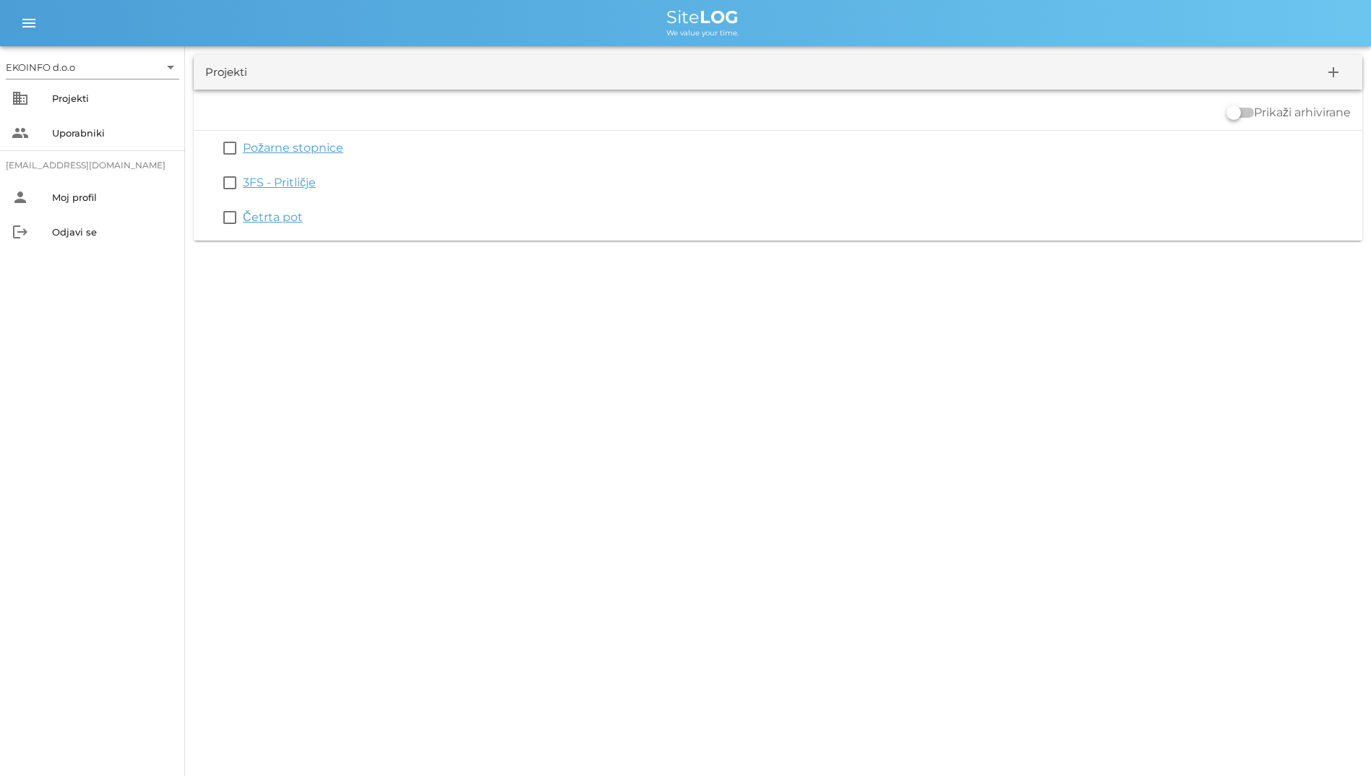
click at [821, 304] on div "EKOINFO d.o.o arrow_drop_down business Projekti people Uporabniki [EMAIL_ADDRES…" at bounding box center [685, 388] width 1371 height 776
click at [441, 406] on div "EKOINFO d.o.o arrow_drop_down business Projekti people Uporabniki [EMAIL_ADDRES…" at bounding box center [685, 388] width 1371 height 776
drag, startPoint x: 622, startPoint y: 14, endPoint x: 829, endPoint y: 307, distance: 359.0
click at [829, 307] on div "EKOINFO d.o.o arrow_drop_down business Projekti people Uporabniki [EMAIL_ADDRES…" at bounding box center [685, 388] width 1371 height 776
click at [577, 338] on div "EKOINFO d.o.o arrow_drop_down business Projekti people Uporabniki [EMAIL_ADDRES…" at bounding box center [685, 388] width 1371 height 776
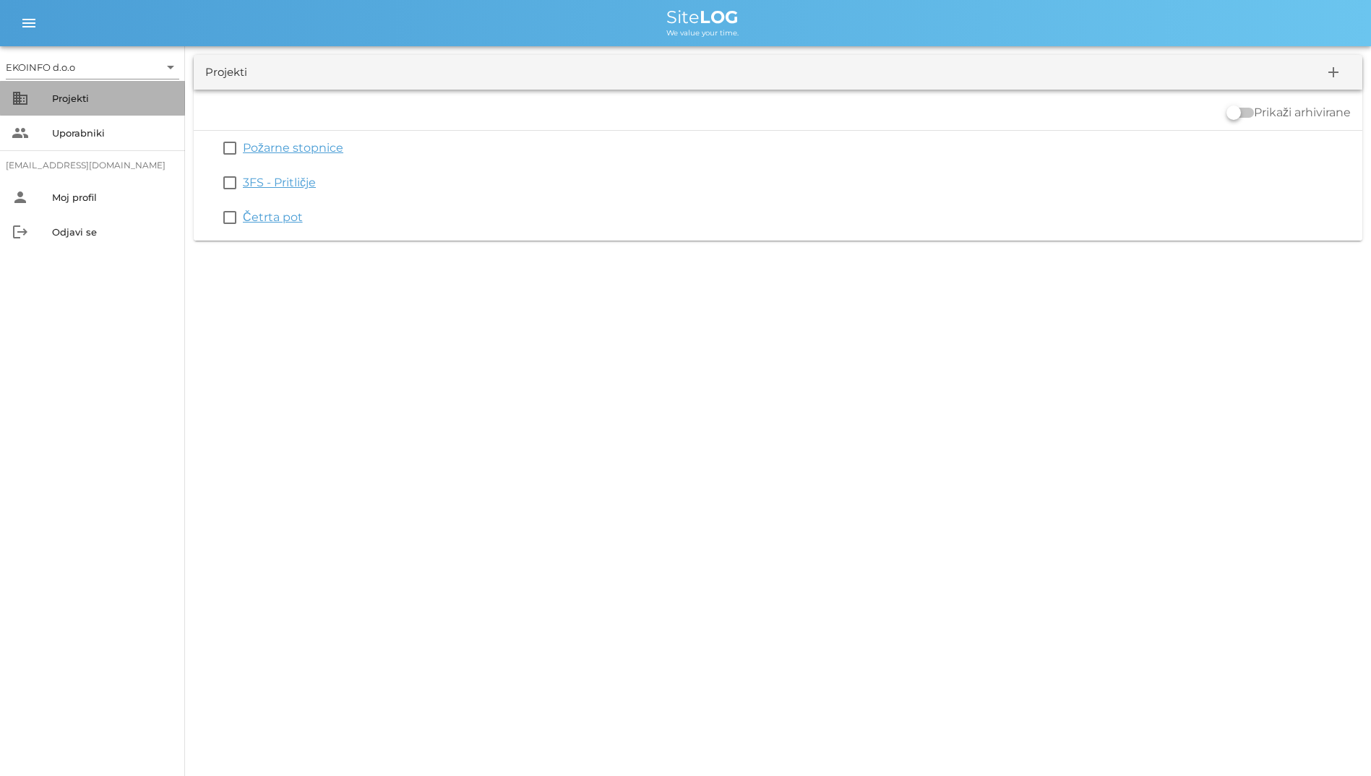
click at [81, 97] on div "Projekti" at bounding box center [112, 99] width 121 height 12
drag, startPoint x: 635, startPoint y: 17, endPoint x: 799, endPoint y: 24, distance: 164.2
click at [799, 24] on div "Site LOG" at bounding box center [703, 17] width 1314 height 17
click at [641, 254] on div "EKOINFO d.o.o arrow_drop_down business Projekti people Uporabniki [EMAIL_ADDRES…" at bounding box center [685, 388] width 1371 height 776
